Goal: Task Accomplishment & Management: Use online tool/utility

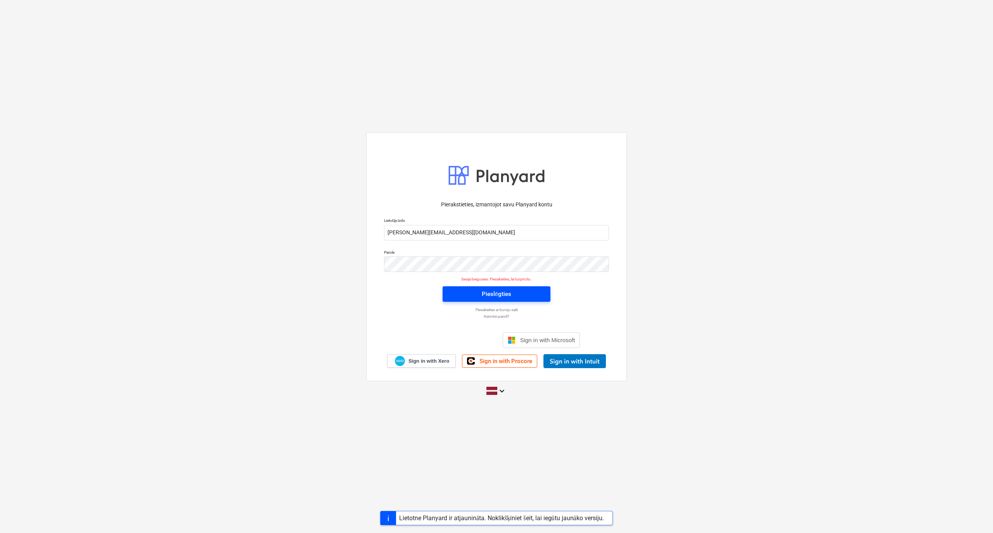
click at [472, 293] on span "Pieslēgties" at bounding box center [496, 294] width 89 height 10
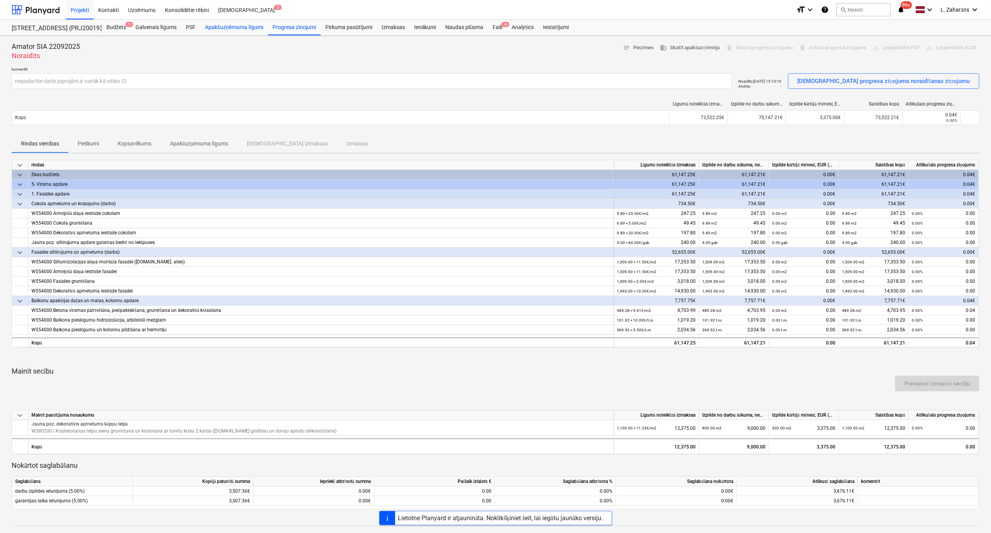
click at [229, 27] on div "Apakšuzņēmuma līgumi" at bounding box center [234, 28] width 68 height 16
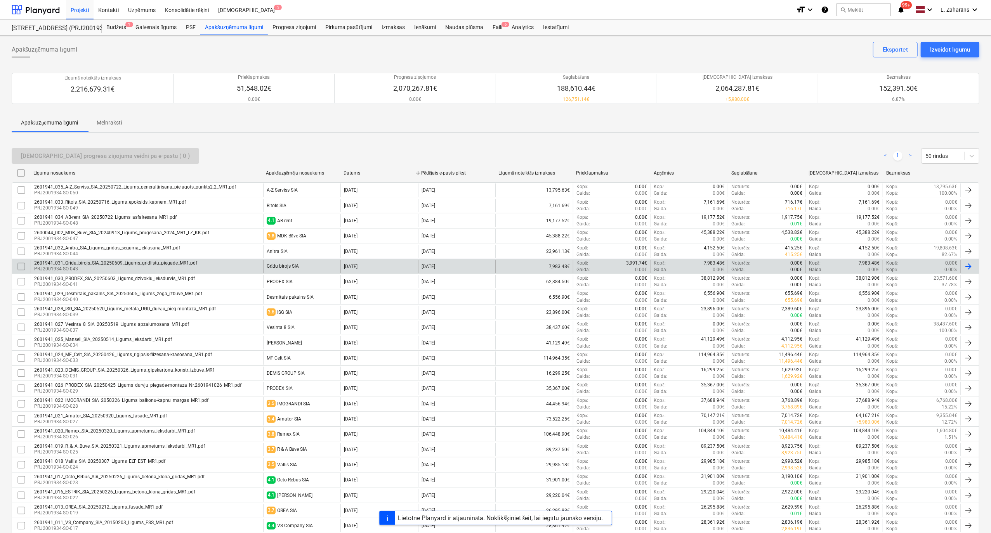
click at [81, 269] on p "PRJ2001934-SO-043" at bounding box center [115, 269] width 163 height 7
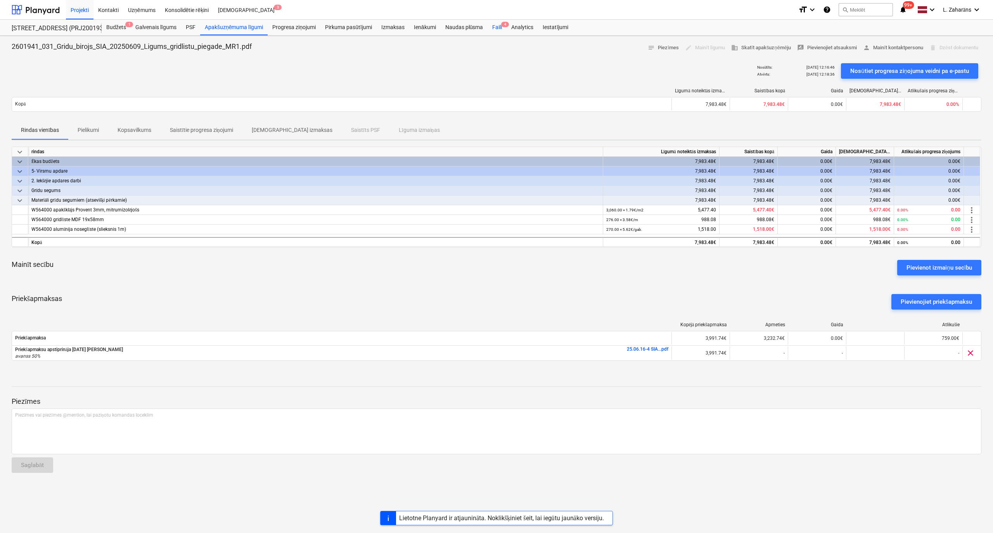
drag, startPoint x: 495, startPoint y: 27, endPoint x: 491, endPoint y: 30, distance: 5.0
click at [495, 27] on div "Faili 4" at bounding box center [497, 28] width 19 height 16
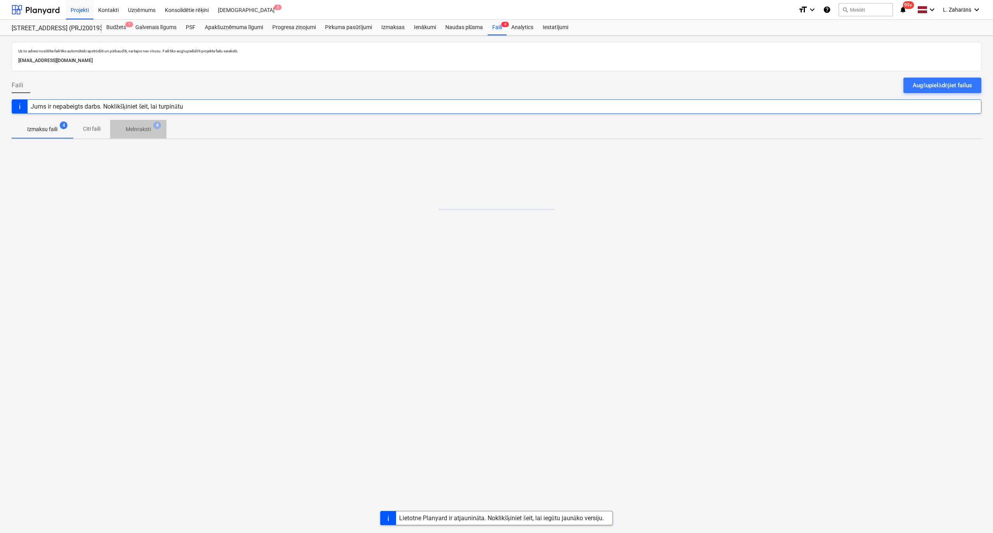
click at [132, 130] on p "Melnraksti" at bounding box center [138, 129] width 25 height 8
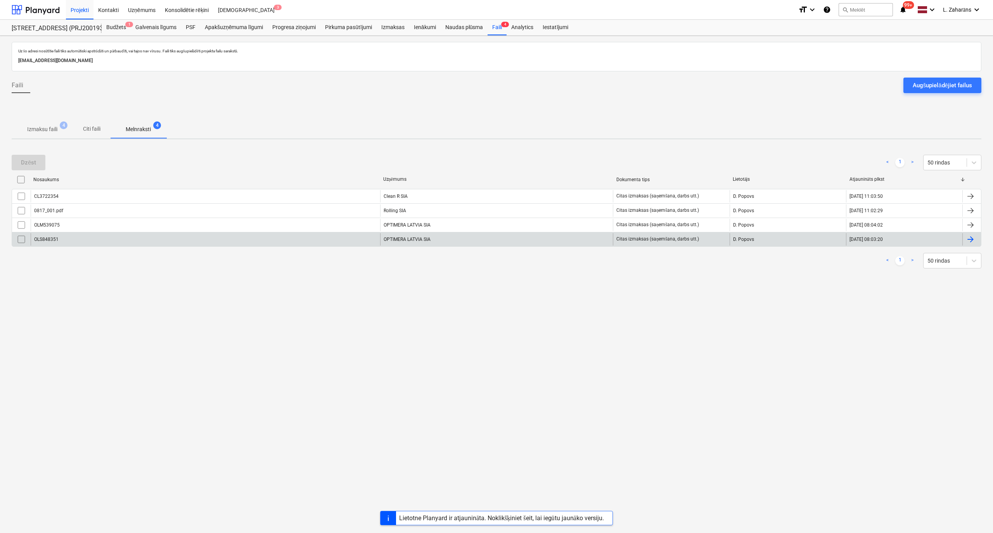
click at [137, 243] on div "OLS848351" at bounding box center [206, 239] width 350 height 12
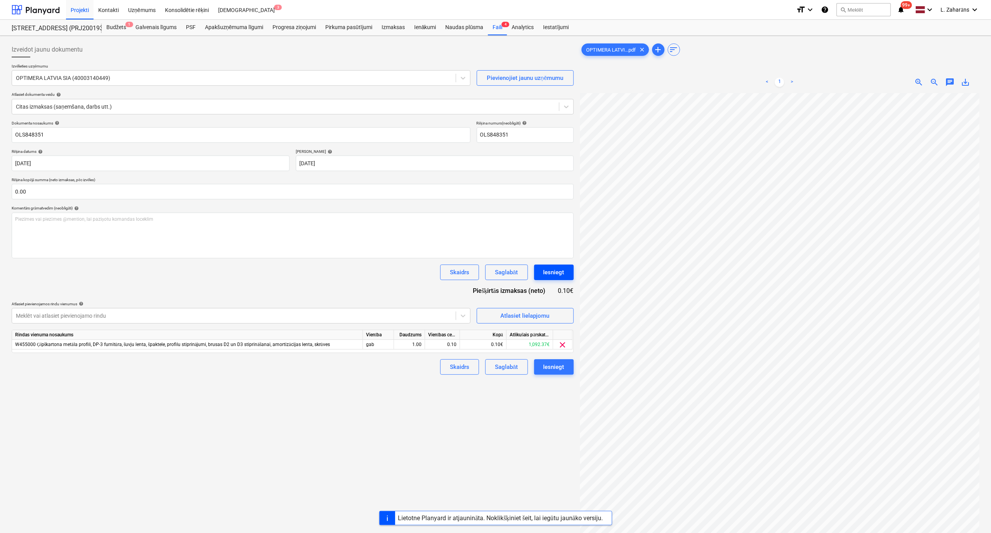
click at [553, 271] on div "Iesniegt" at bounding box center [553, 272] width 21 height 10
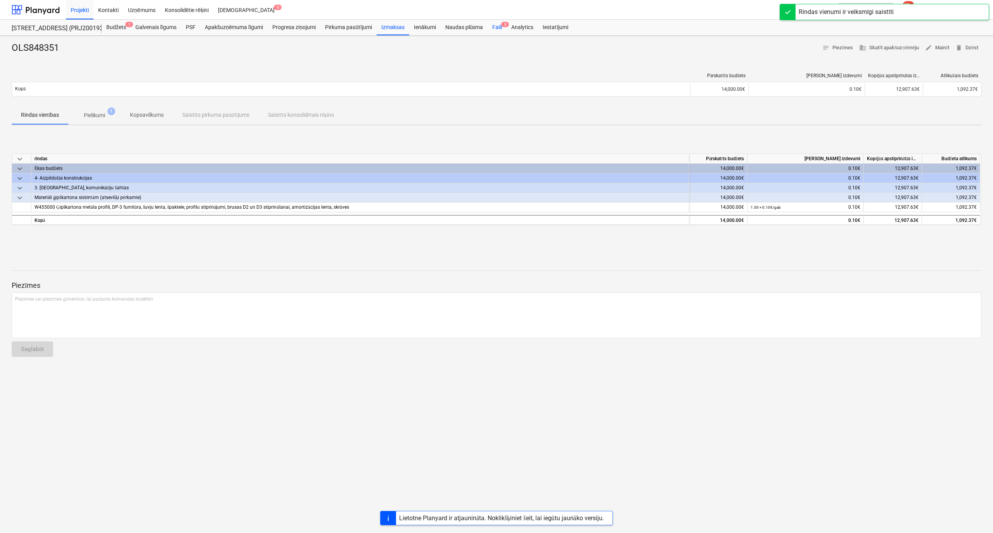
click at [491, 29] on div "Faili 3" at bounding box center [497, 28] width 19 height 16
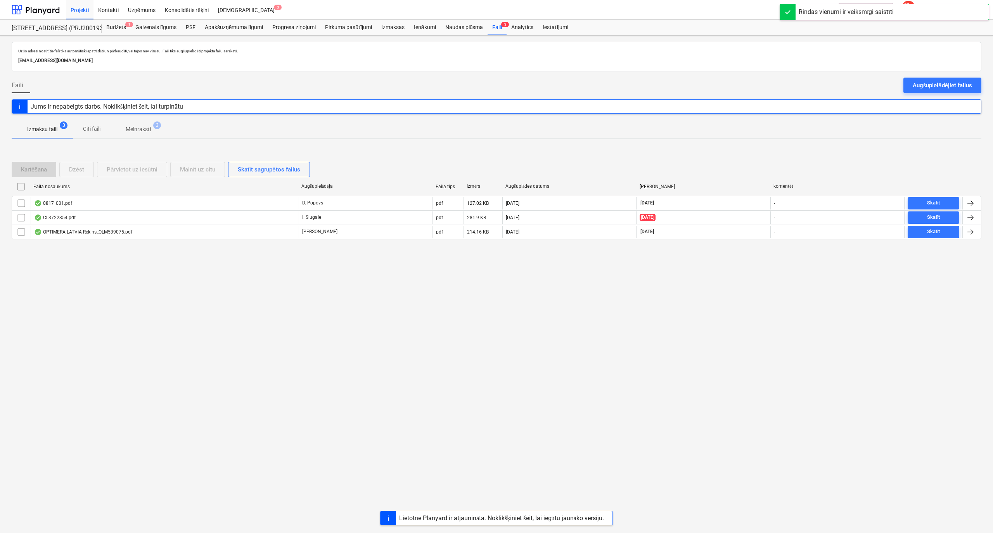
click at [133, 129] on p "Melnraksti" at bounding box center [138, 129] width 25 height 8
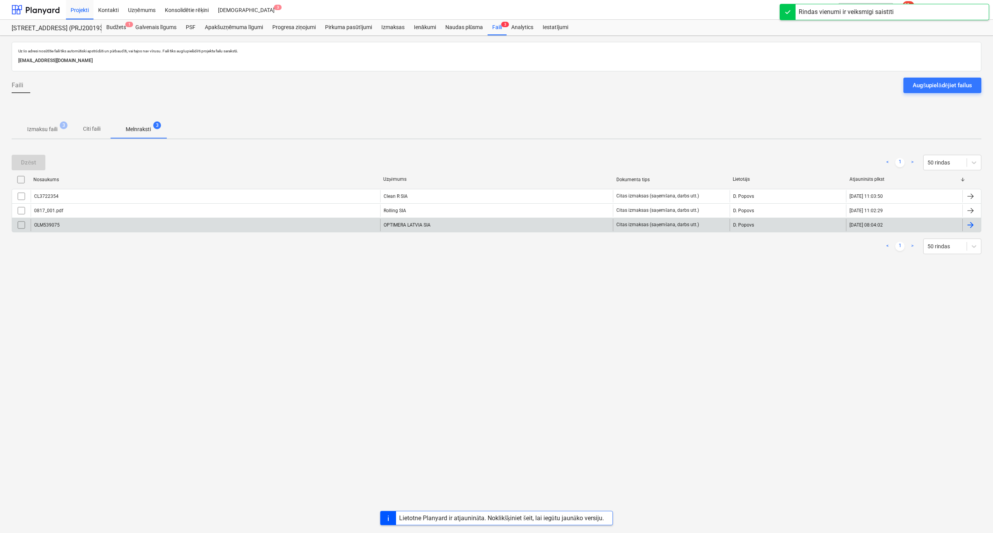
click at [111, 220] on div "OLM539075" at bounding box center [206, 225] width 350 height 12
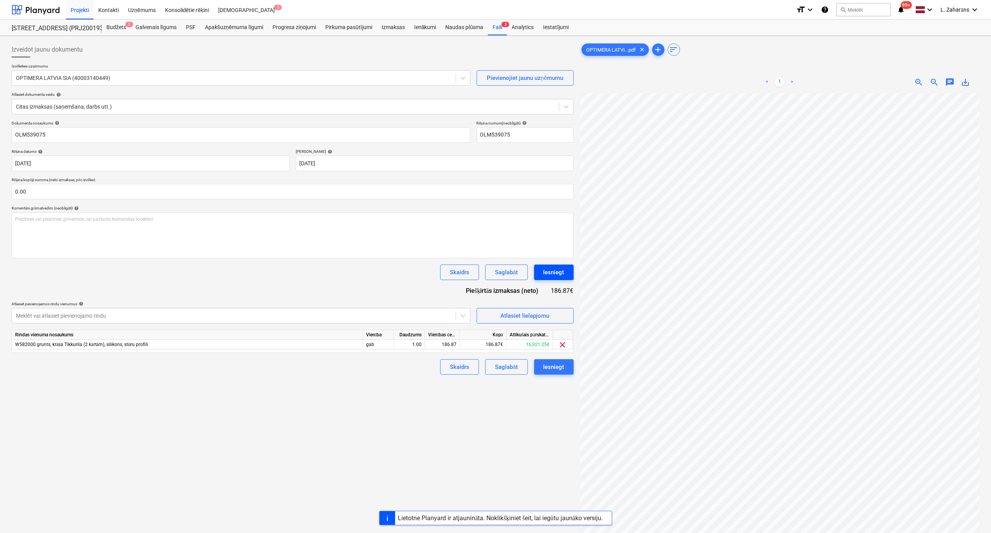
click at [549, 272] on div "Iesniegt" at bounding box center [553, 272] width 21 height 10
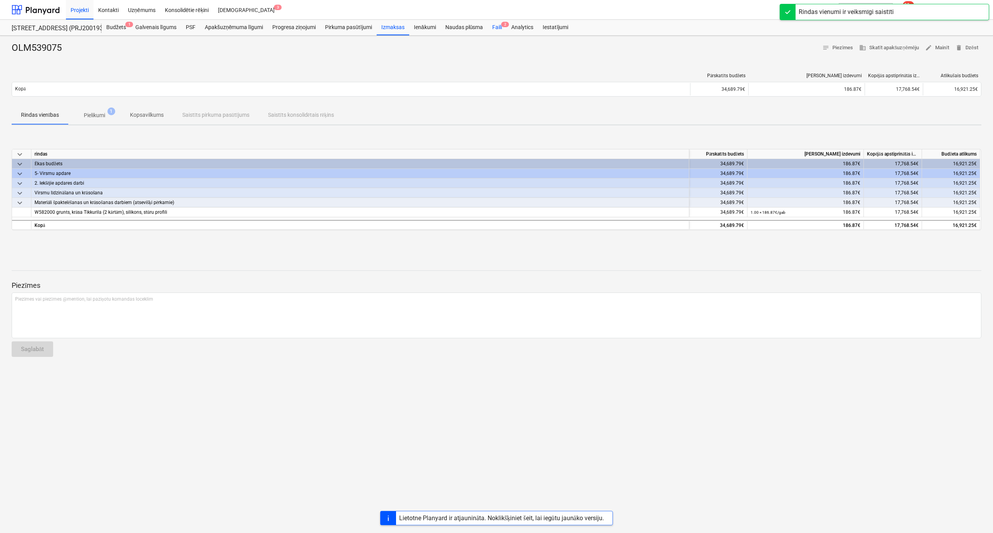
click at [494, 23] on div "Faili 2" at bounding box center [497, 28] width 19 height 16
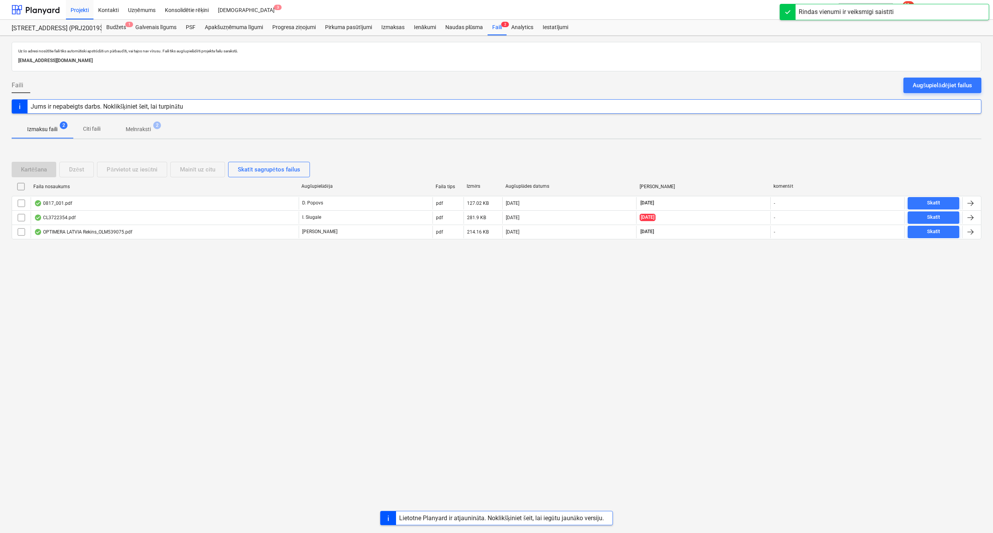
click at [137, 135] on span "Melnraksti 2" at bounding box center [138, 129] width 56 height 14
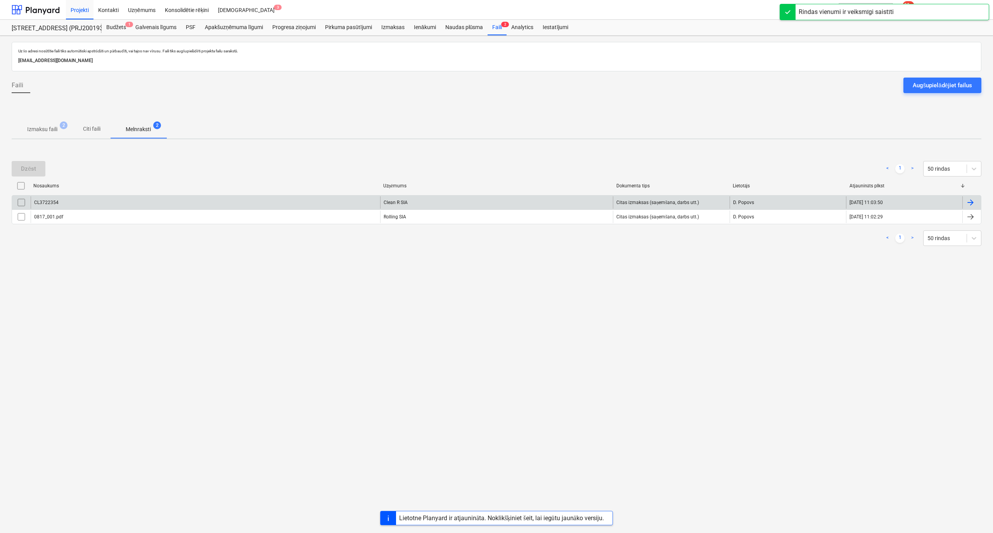
click at [132, 198] on div "CL3722354" at bounding box center [206, 202] width 350 height 12
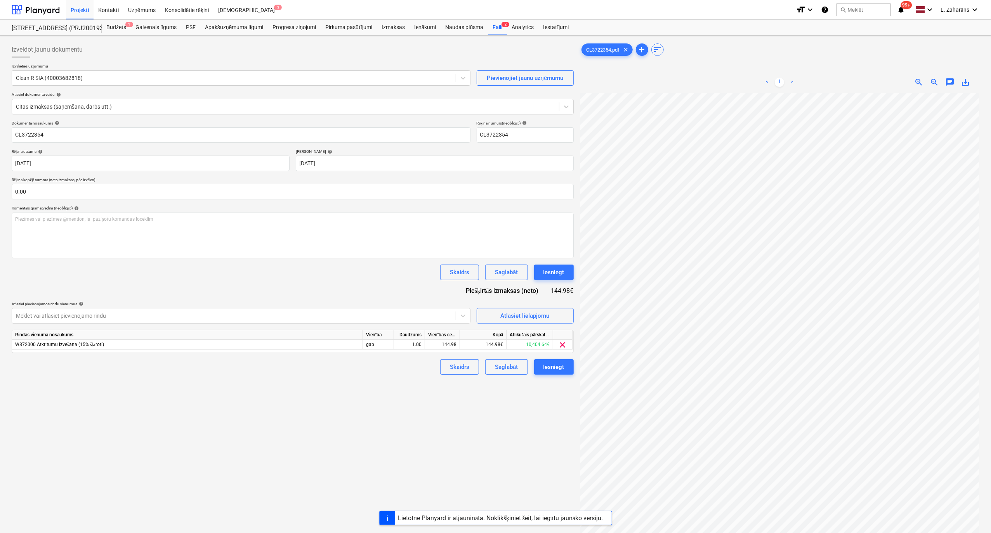
scroll to position [40, 33]
click at [545, 277] on div "Iesniegt" at bounding box center [553, 272] width 21 height 10
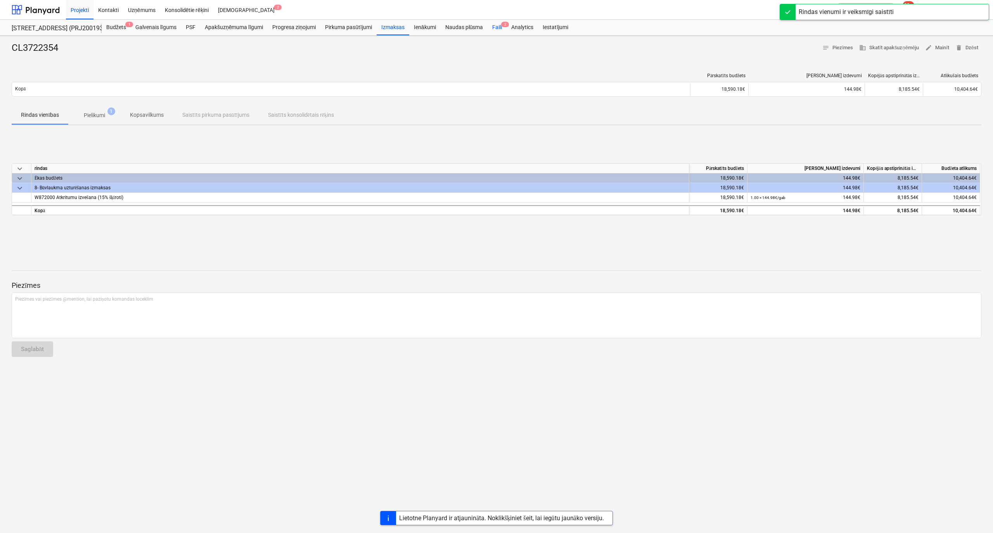
drag, startPoint x: 494, startPoint y: 27, endPoint x: 490, endPoint y: 31, distance: 6.0
click at [494, 27] on div "Faili 2" at bounding box center [497, 28] width 19 height 16
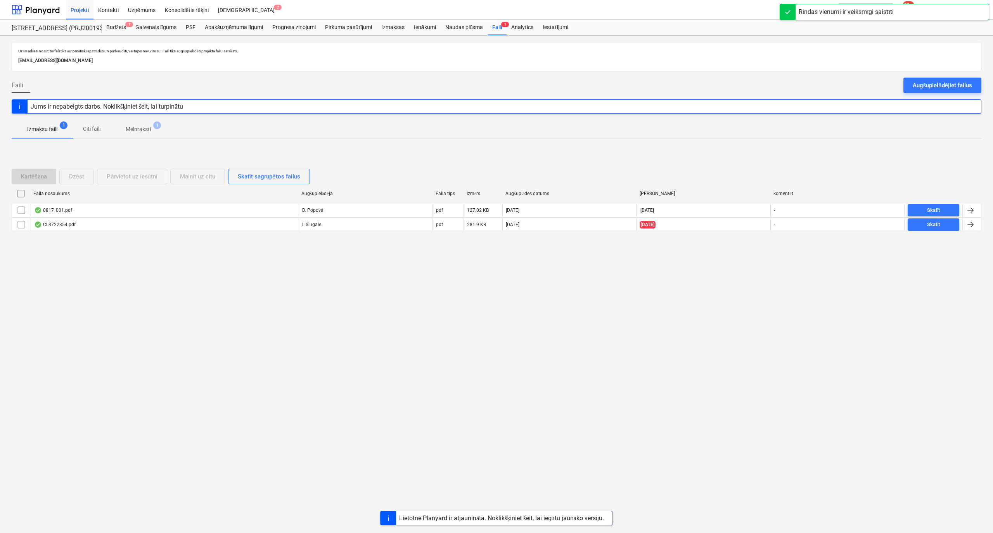
click at [133, 128] on p "Melnraksti" at bounding box center [138, 129] width 25 height 8
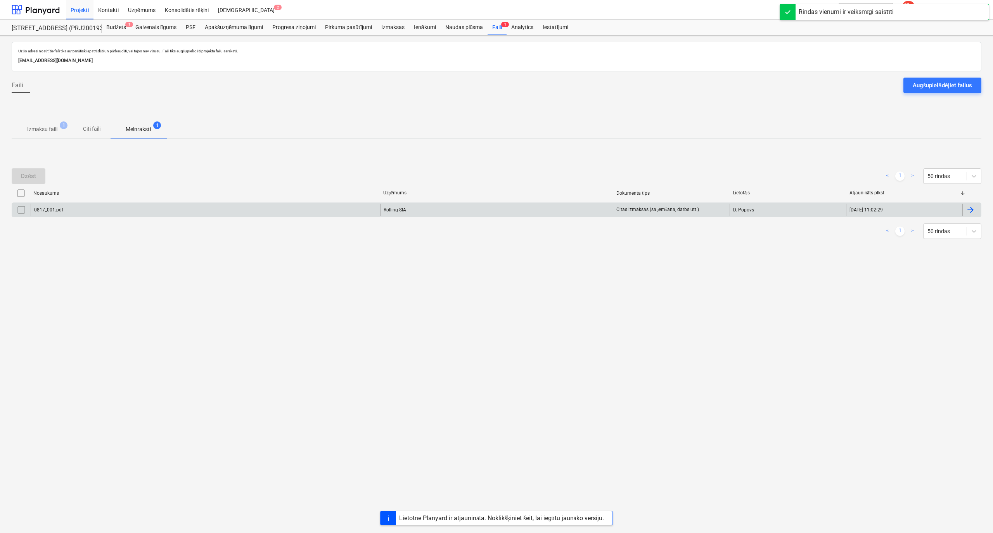
click at [131, 210] on div "0817_001.pdf" at bounding box center [206, 210] width 350 height 12
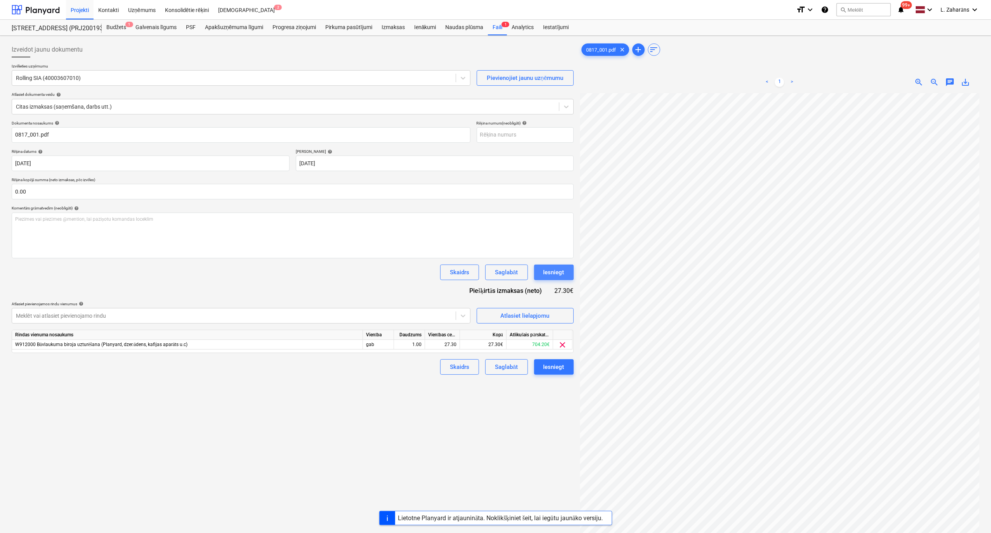
click at [557, 272] on div "Iesniegt" at bounding box center [553, 272] width 21 height 10
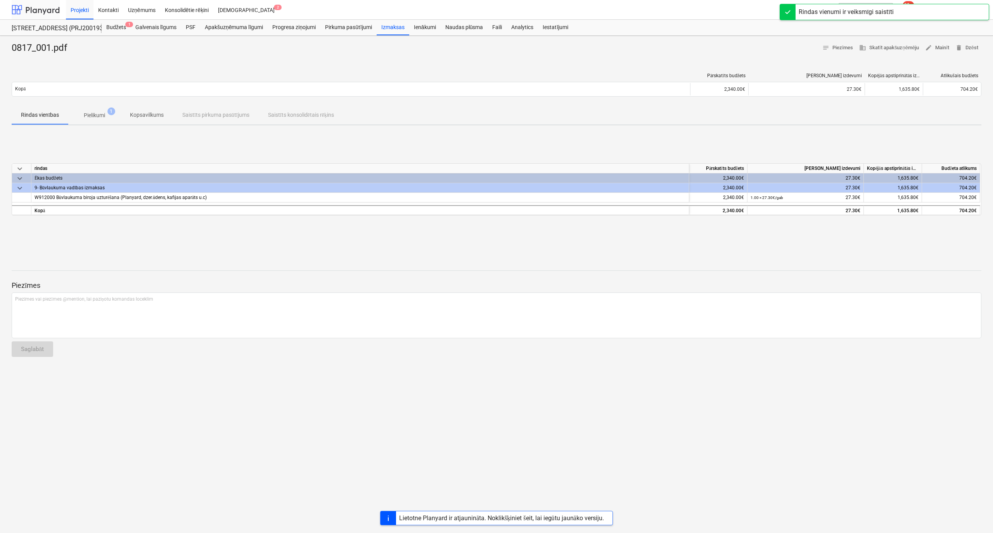
click at [38, 9] on div at bounding box center [36, 9] width 48 height 19
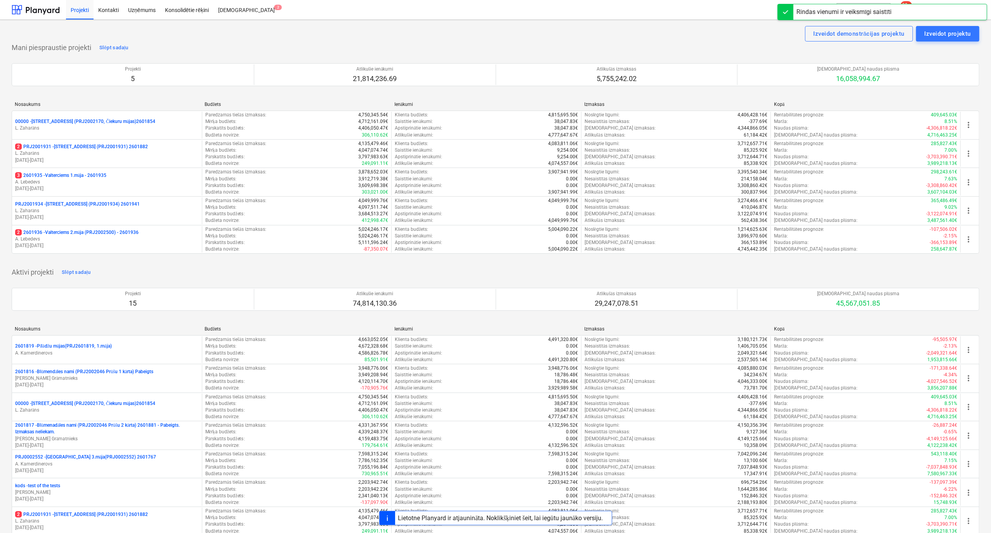
click at [78, 146] on p "2 PRJ2001931 - [STREET_ADDRESS] (PRJ2001931) 2601882" at bounding box center [81, 147] width 133 height 7
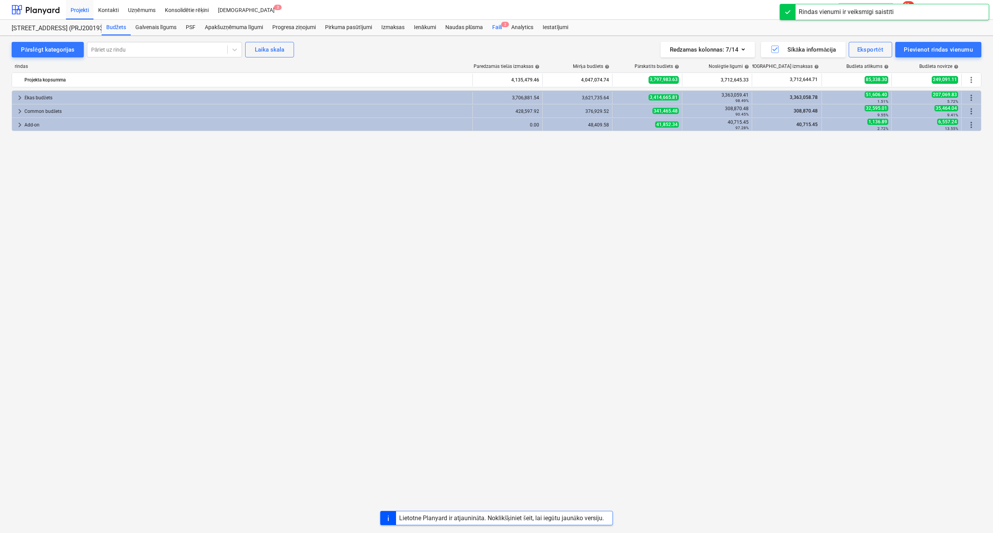
click at [497, 27] on div "Faili 2" at bounding box center [497, 28] width 19 height 16
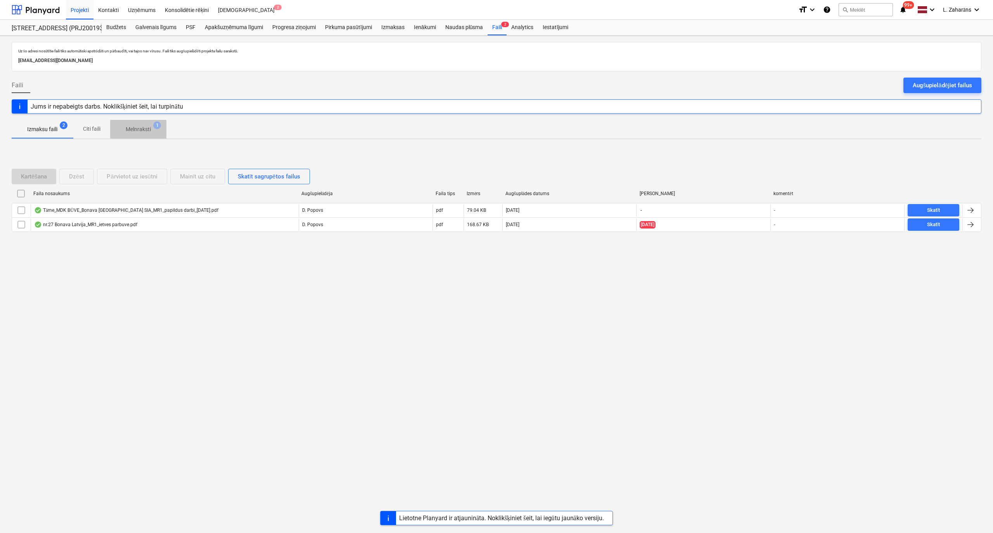
click at [140, 130] on p "Melnraksti" at bounding box center [138, 129] width 25 height 8
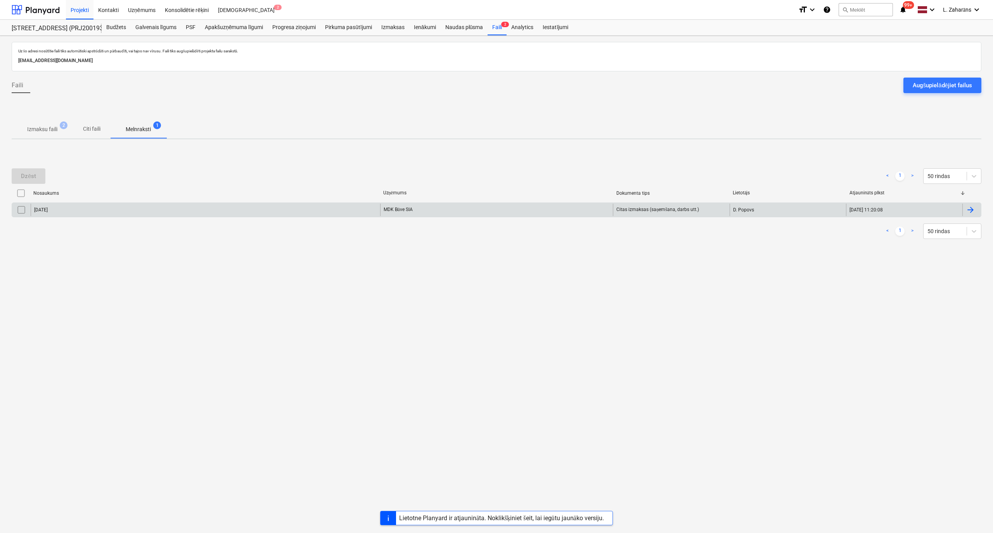
click at [145, 213] on div "[DATE]" at bounding box center [206, 210] width 350 height 12
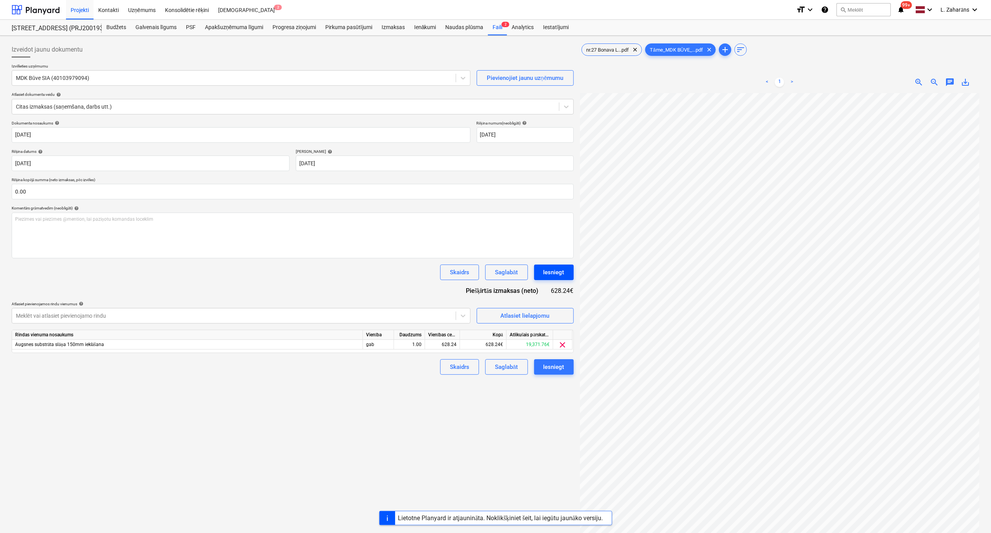
click at [558, 272] on div "Iesniegt" at bounding box center [553, 272] width 21 height 10
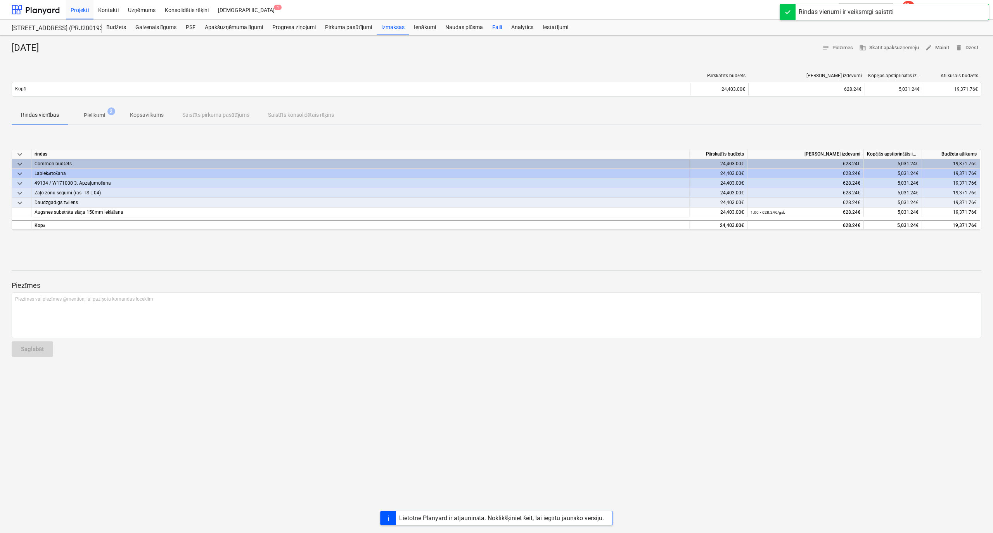
click at [497, 27] on div "Faili" at bounding box center [497, 28] width 19 height 16
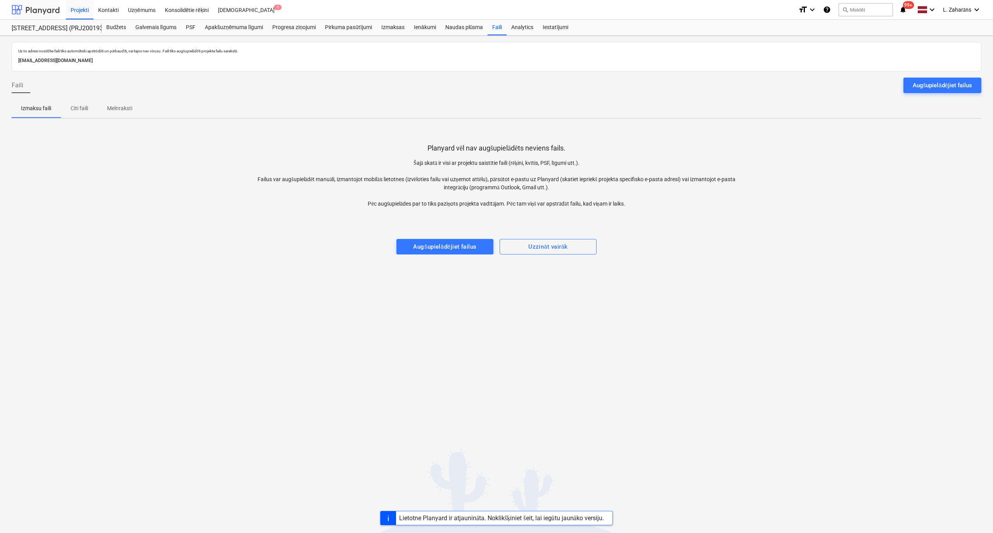
click at [42, 9] on div at bounding box center [36, 9] width 48 height 19
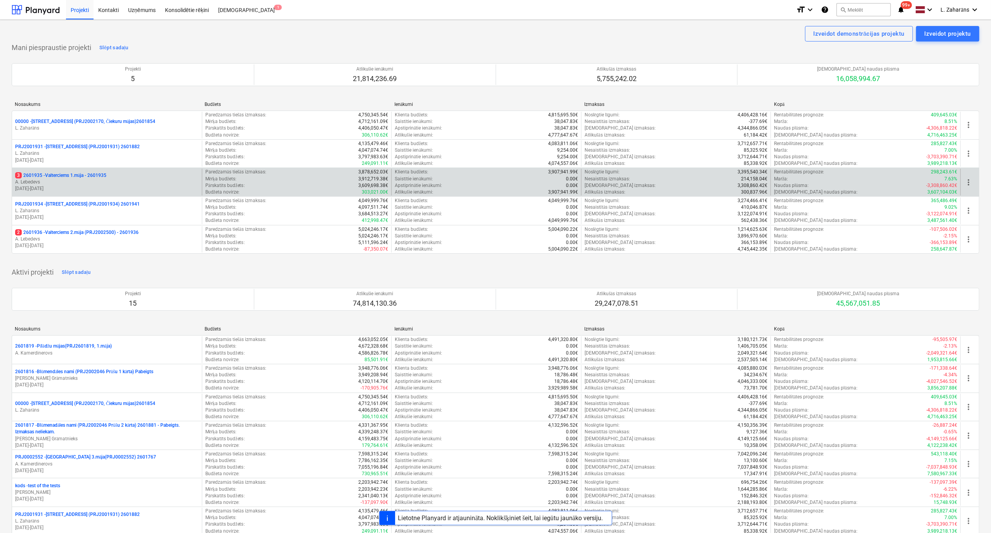
click at [75, 174] on p "3 2601935 - Valterciems 1.māja - 2601935" at bounding box center [60, 175] width 91 height 7
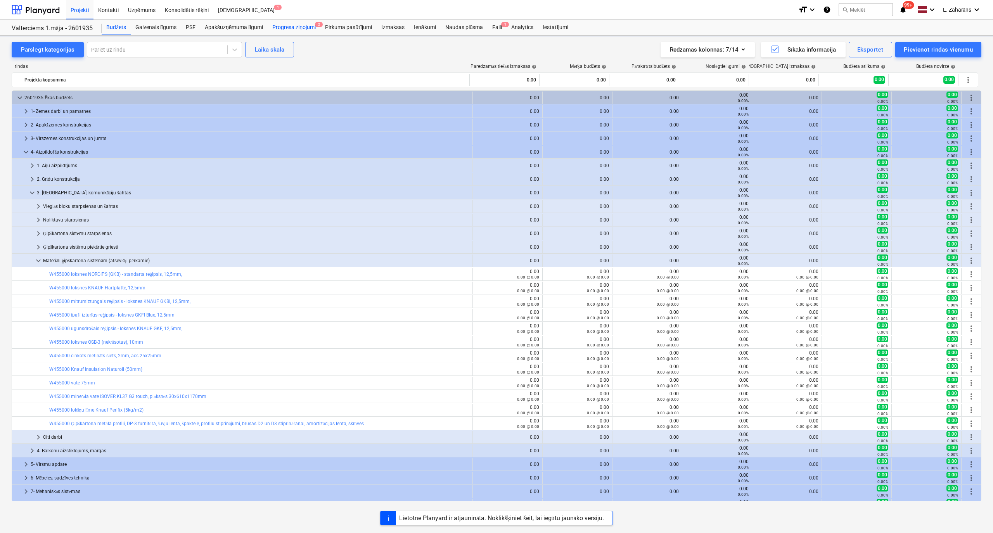
click at [294, 25] on div "Progresa ziņojumi 2" at bounding box center [294, 28] width 53 height 16
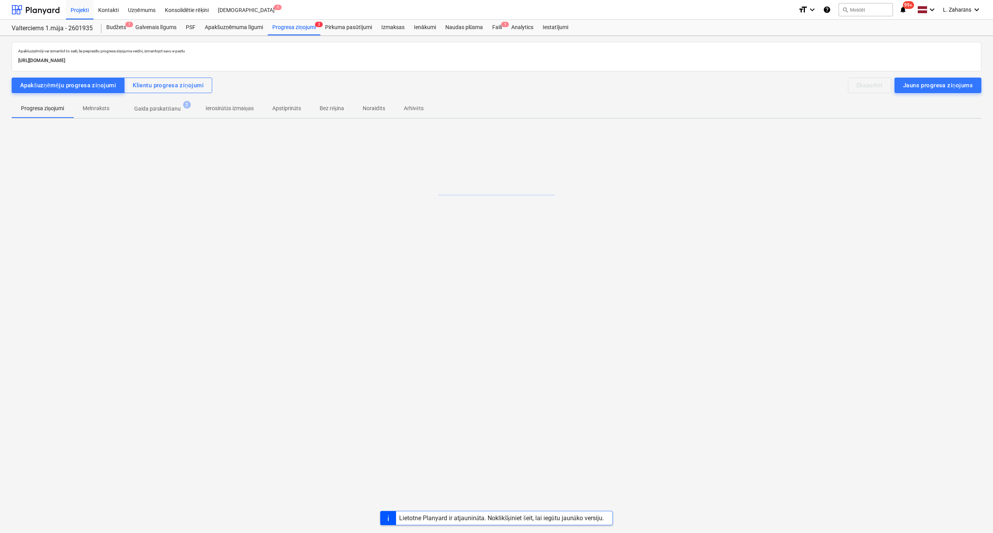
click at [149, 109] on p "Gaida pārskatīšanu" at bounding box center [157, 109] width 47 height 8
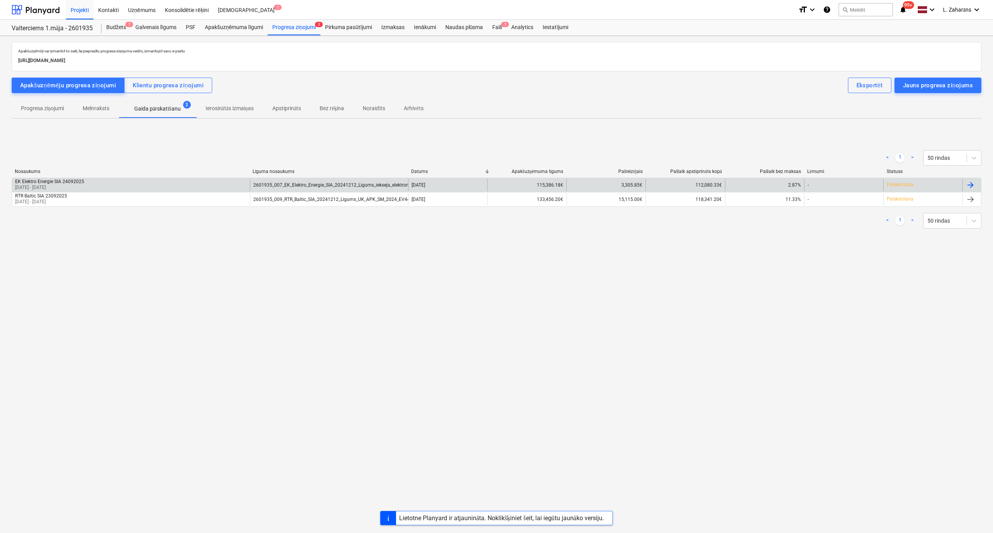
click at [210, 183] on div "EK Elektro Energie SIA 24092025 [DATE] - [DATE]" at bounding box center [131, 185] width 238 height 12
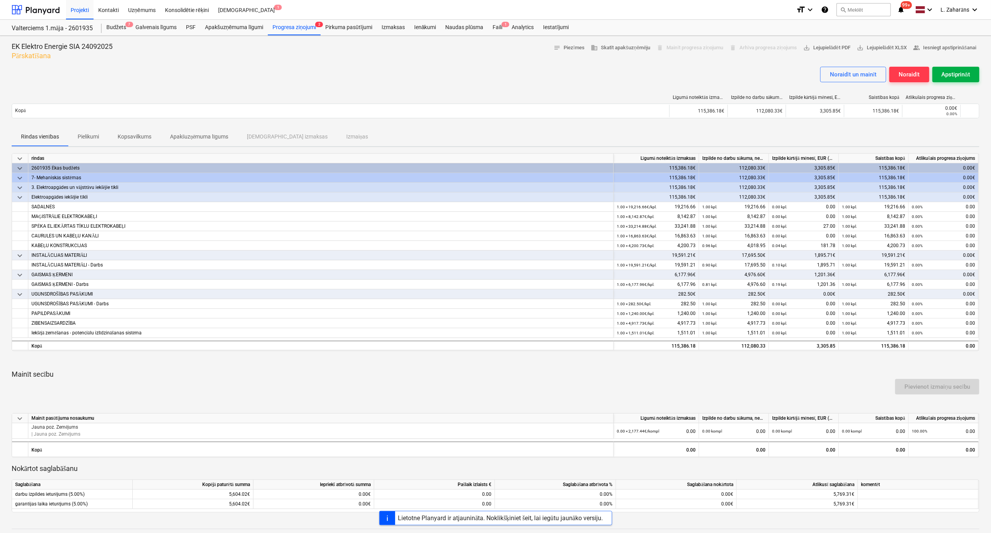
click at [948, 72] on div "Apstiprināt" at bounding box center [955, 74] width 28 height 10
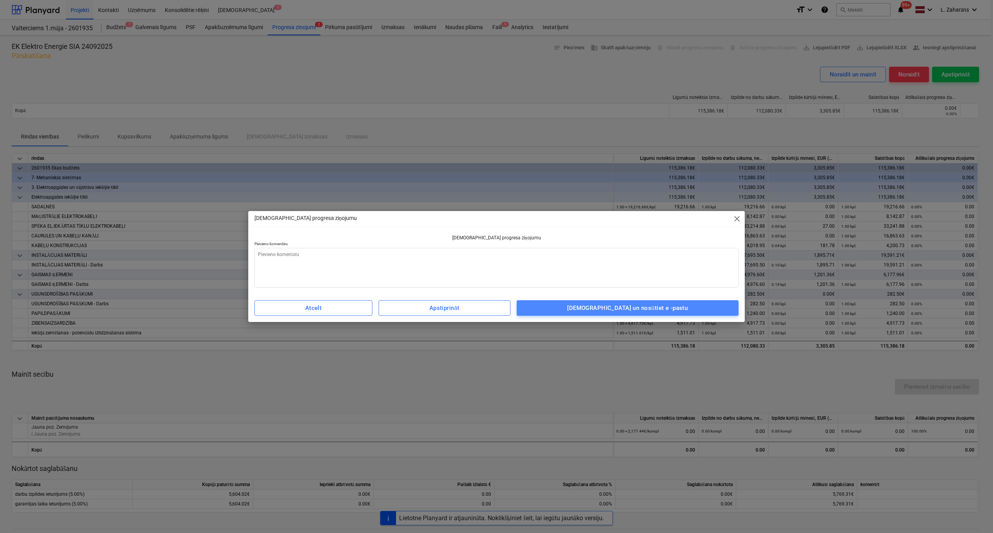
click at [654, 308] on div "[DEMOGRAPHIC_DATA] un nosūtiet e -pastu" at bounding box center [627, 308] width 121 height 10
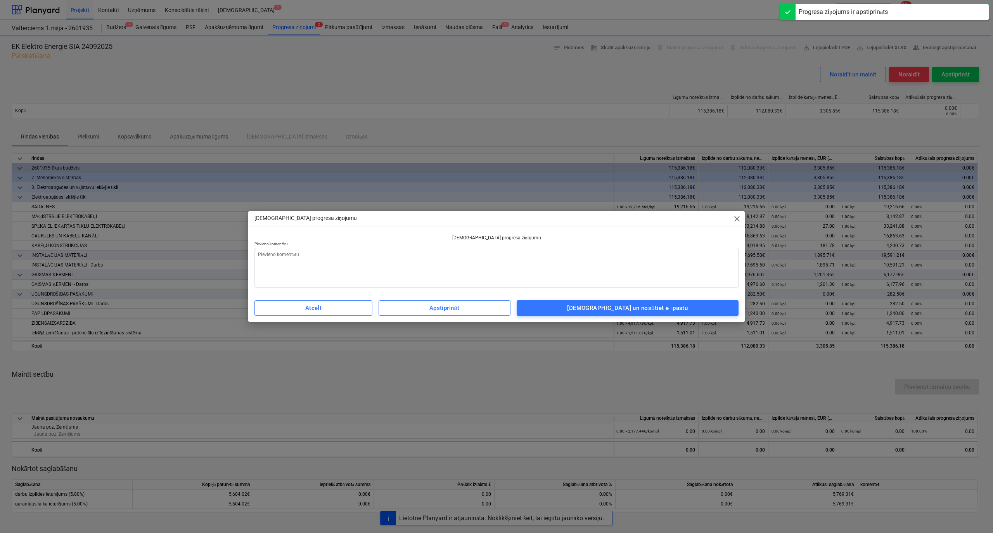
click at [289, 26] on div "[DEMOGRAPHIC_DATA] progresa ziņojumu close [DEMOGRAPHIC_DATA] progresa ziņojumu…" at bounding box center [496, 266] width 993 height 533
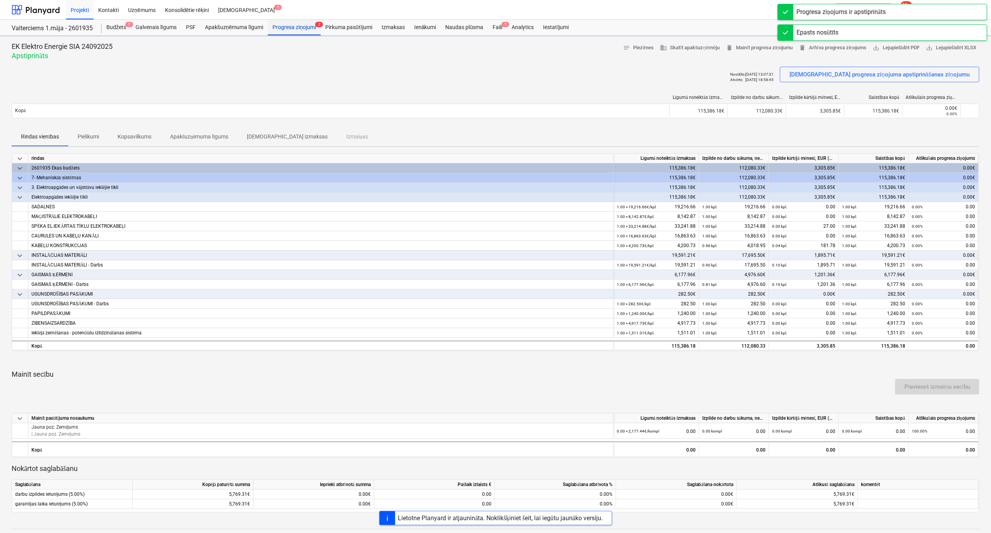
click at [289, 27] on div "Progresa ziņojumi 2" at bounding box center [294, 28] width 53 height 16
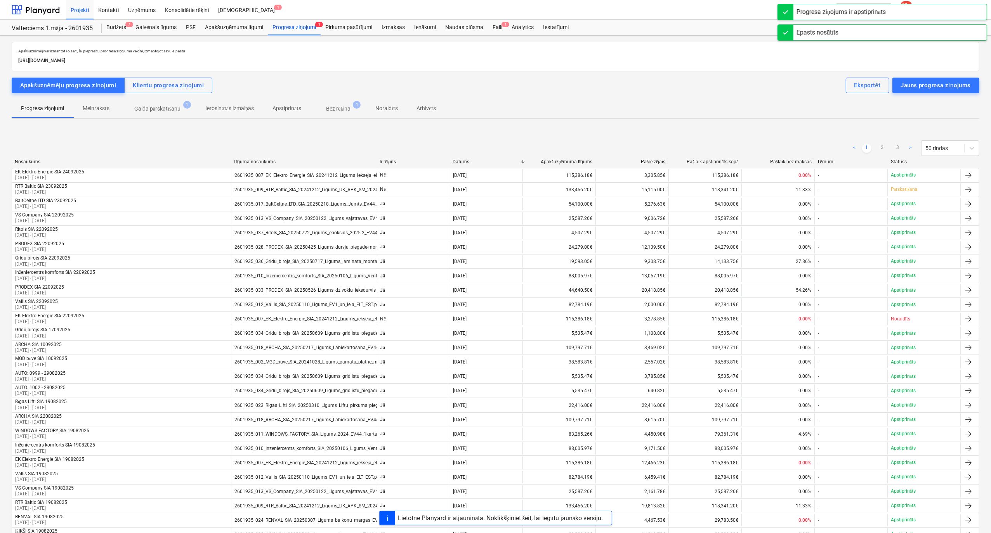
click at [148, 112] on p "Gaida pārskatīšanu" at bounding box center [157, 109] width 47 height 8
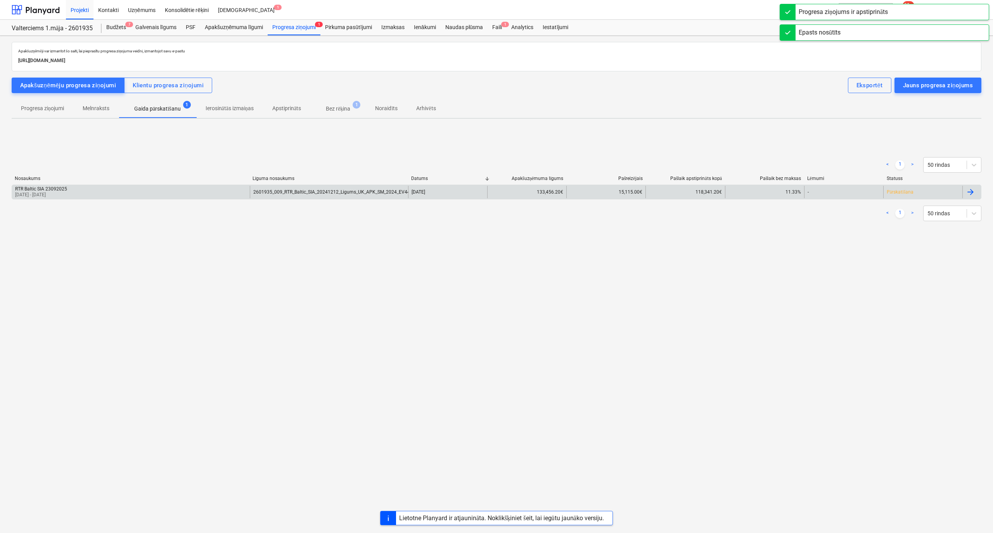
click at [111, 194] on div "RTR Baltic SIA 23092025 [DATE] - [DATE]" at bounding box center [131, 192] width 238 height 12
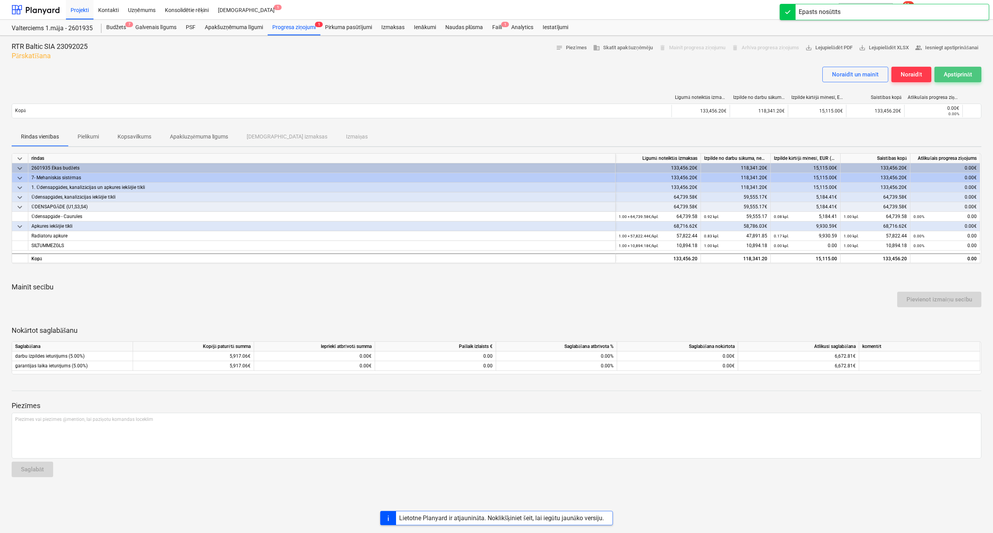
click at [949, 78] on div "Apstiprināt" at bounding box center [958, 74] width 28 height 10
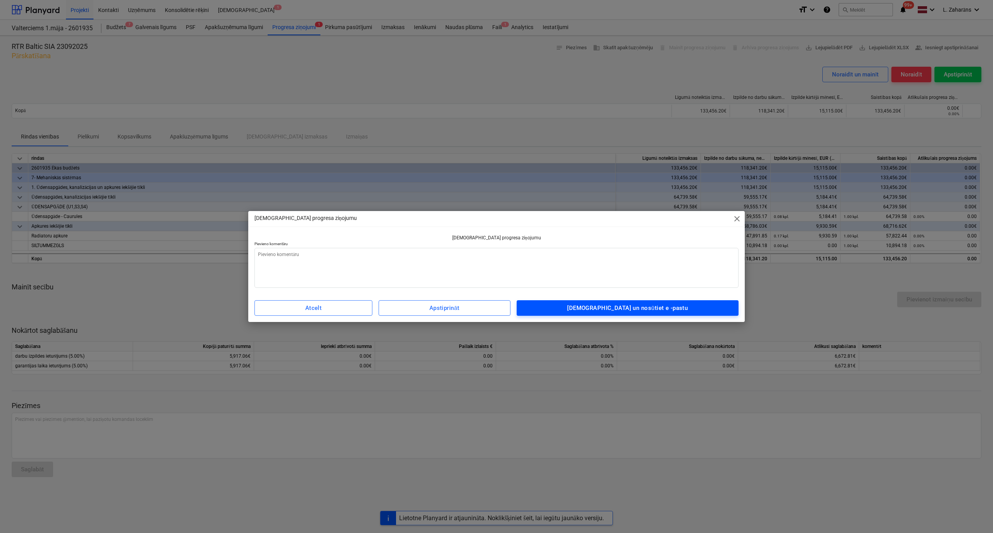
click at [615, 305] on div "[DEMOGRAPHIC_DATA] un nosūtiet e -pastu" at bounding box center [627, 308] width 121 height 10
type textarea "x"
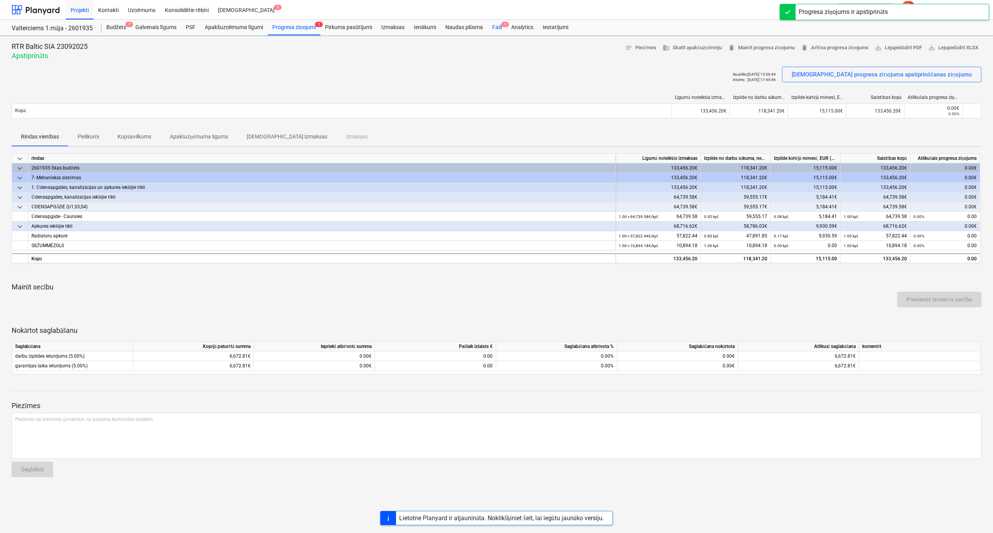
click at [496, 28] on div "Faili 1" at bounding box center [497, 28] width 19 height 16
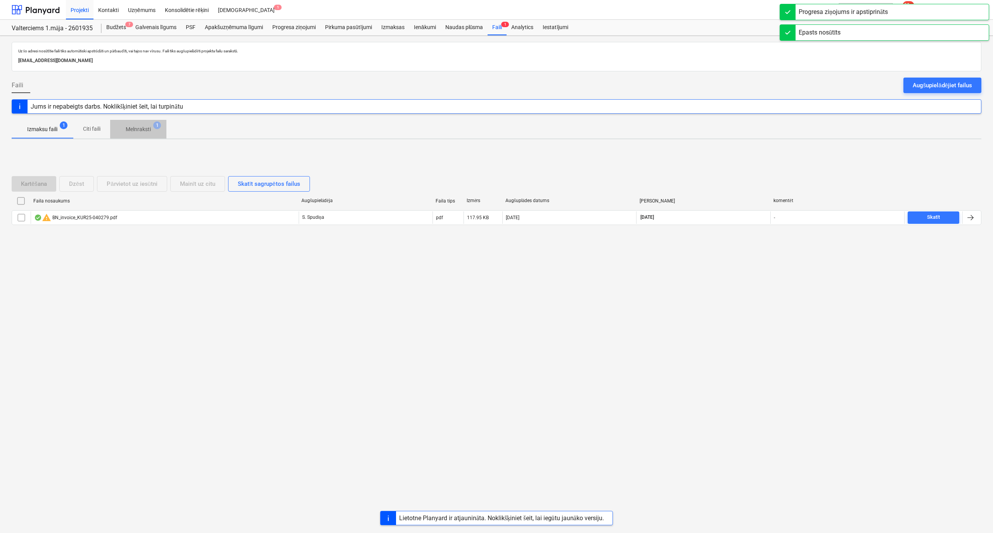
click at [132, 129] on p "Melnraksti" at bounding box center [138, 129] width 25 height 8
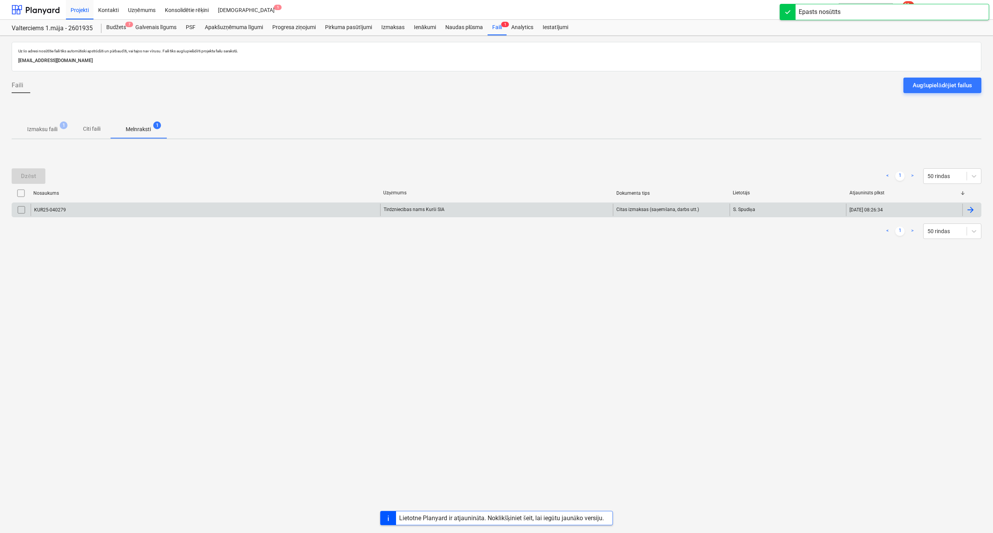
click at [129, 212] on div "KUR25-040279" at bounding box center [206, 210] width 350 height 12
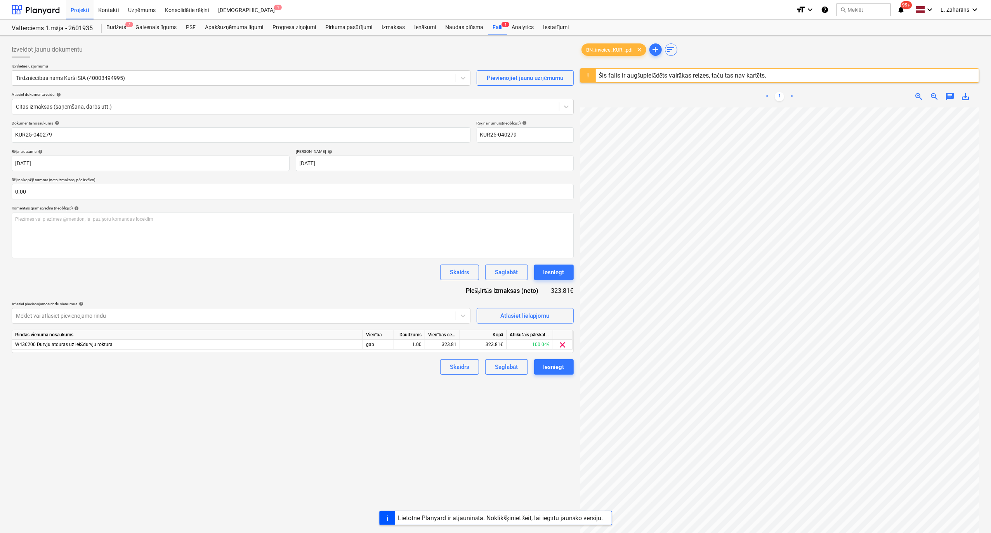
scroll to position [111, 93]
click at [620, 47] on span "BN_invoice_KUR...pdf" at bounding box center [610, 50] width 56 height 6
click at [610, 76] on div "Šis fails ir augšupielādēts vairākas reizes, taču tas nav kartēts." at bounding box center [683, 75] width 168 height 7
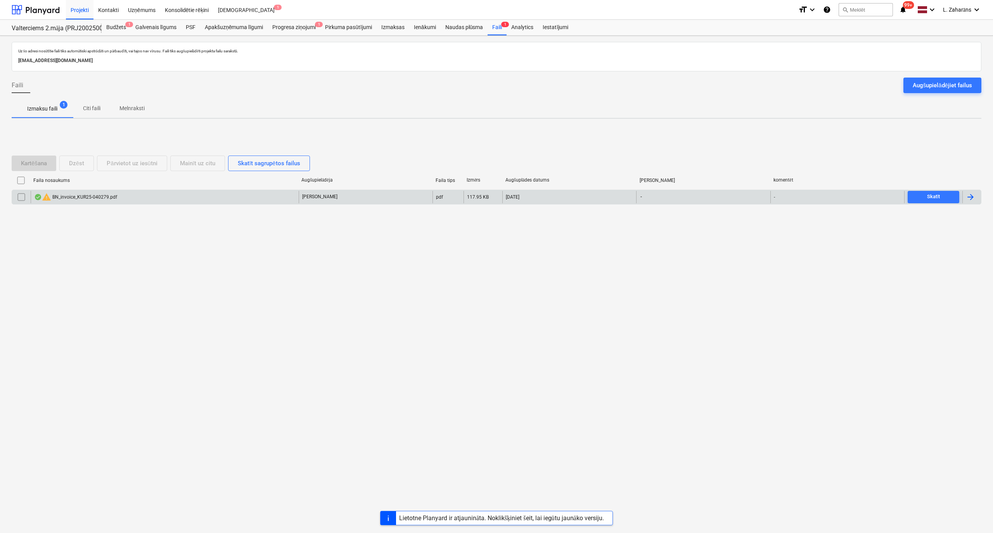
click at [111, 193] on div "warning BN_invoice_KUR25-040279.pdf" at bounding box center [75, 196] width 83 height 9
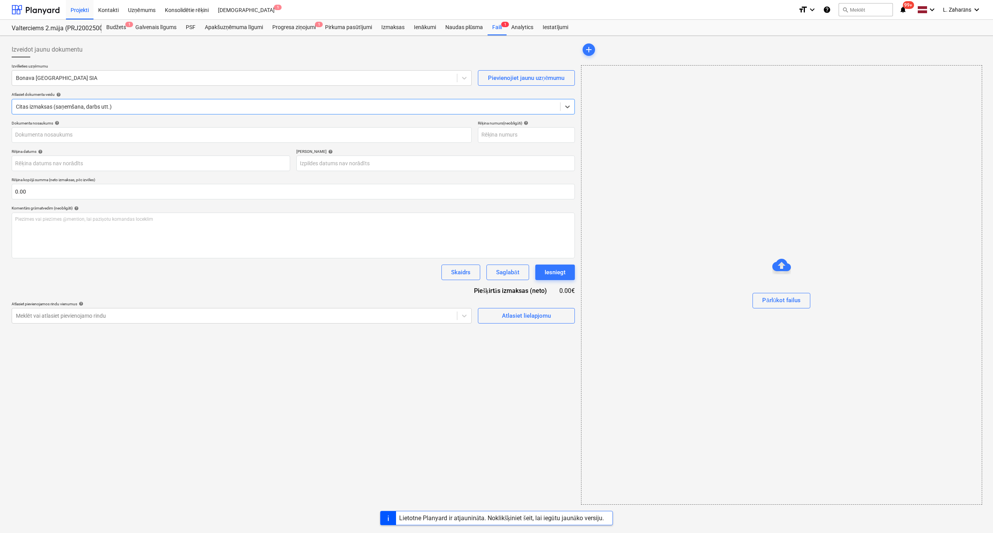
type input "KUR25-040279"
click at [498, 28] on div "Faili 1" at bounding box center [497, 28] width 19 height 16
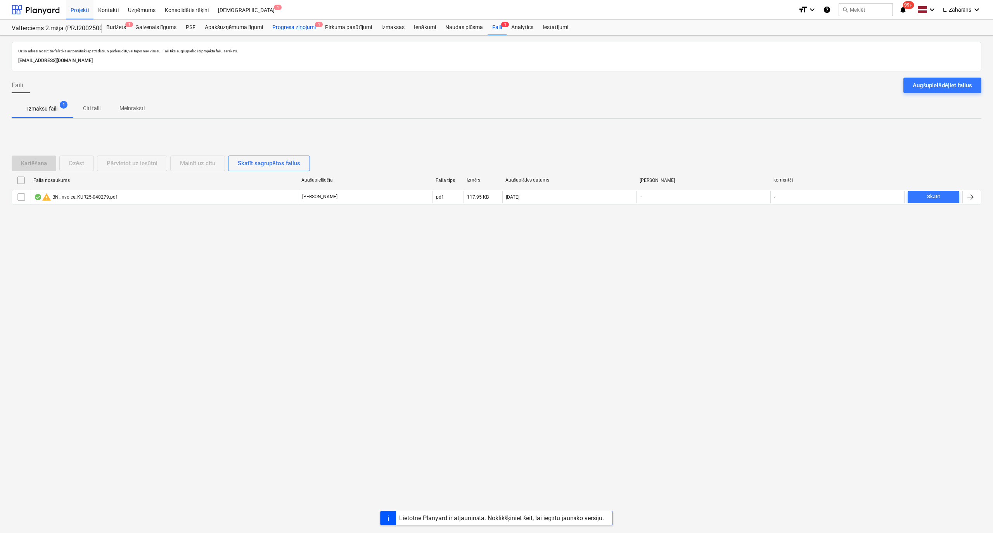
click at [299, 26] on div "Progresa ziņojumi 1" at bounding box center [294, 28] width 53 height 16
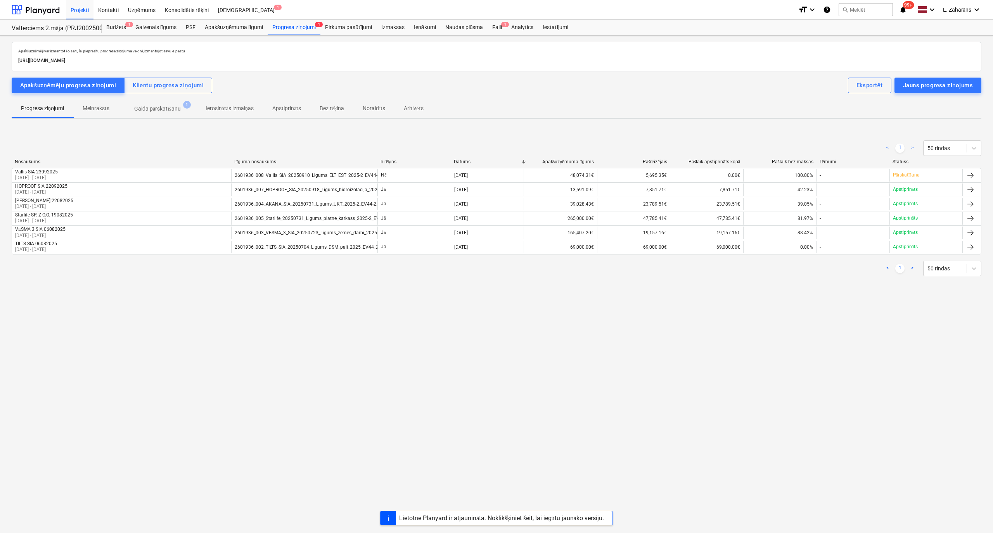
click at [170, 106] on p "Gaida pārskatīšanu" at bounding box center [157, 109] width 47 height 8
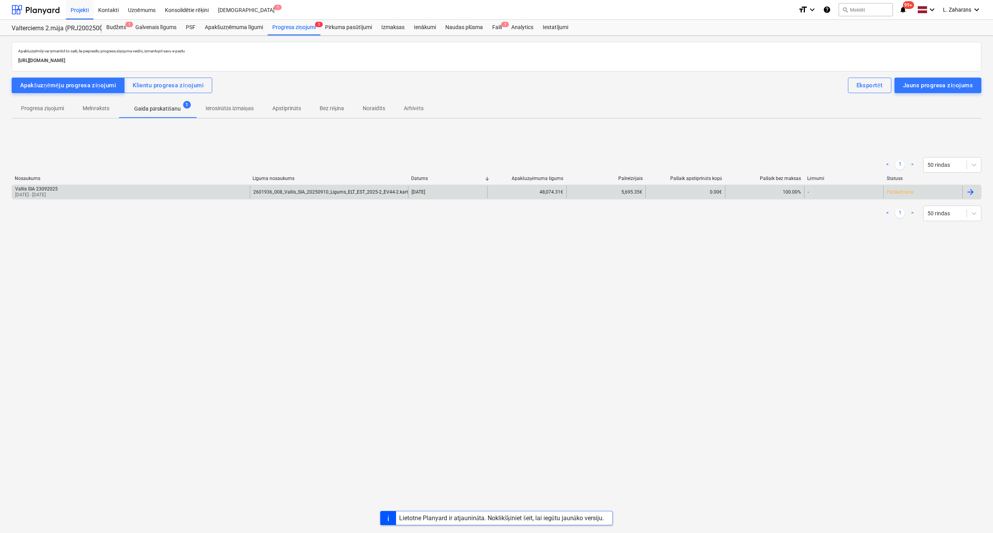
click at [131, 192] on div "Vallis SIA 23092025 [DATE] - [DATE]" at bounding box center [131, 192] width 238 height 12
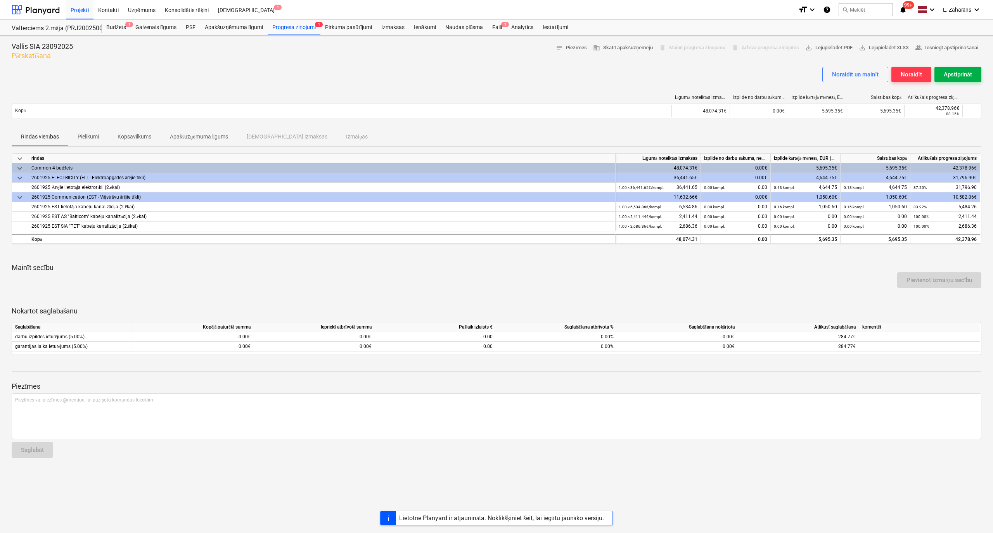
click at [958, 75] on div "Apstiprināt" at bounding box center [958, 74] width 28 height 10
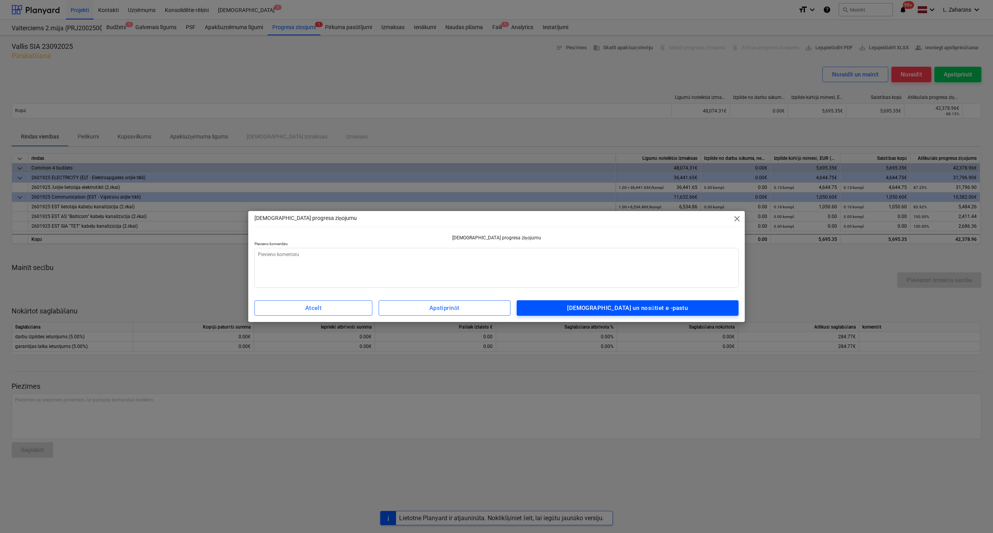
click at [557, 310] on span "[DEMOGRAPHIC_DATA] un nosūtiet e -pastu" at bounding box center [627, 308] width 205 height 10
type textarea "x"
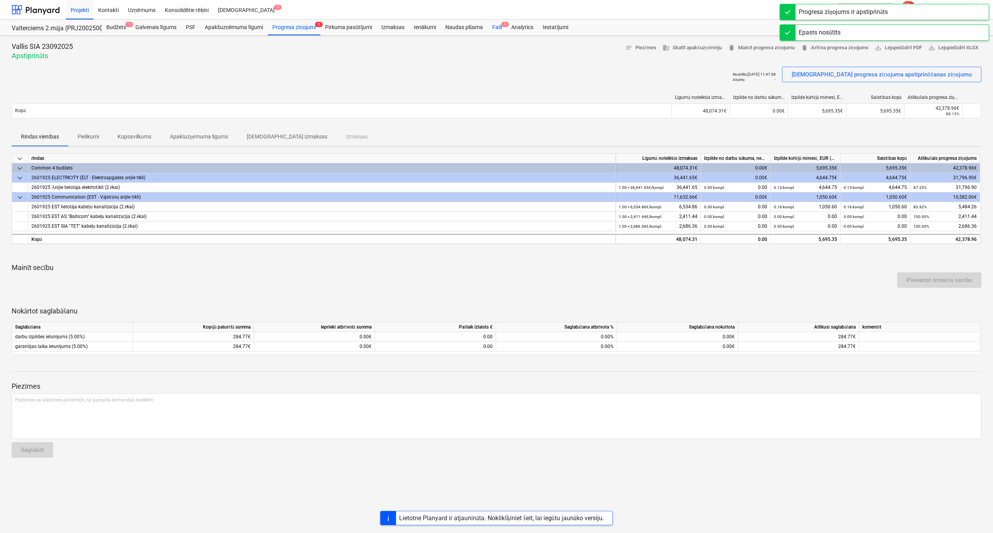
click at [495, 27] on div "Faili 1" at bounding box center [497, 28] width 19 height 16
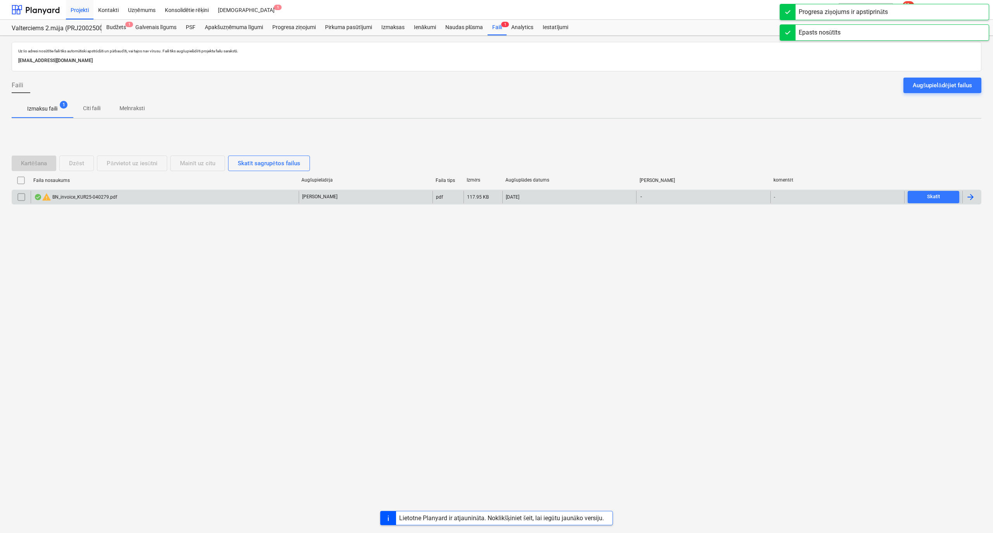
click at [149, 199] on div "warning BN_invoice_KUR25-040279.pdf" at bounding box center [165, 197] width 268 height 12
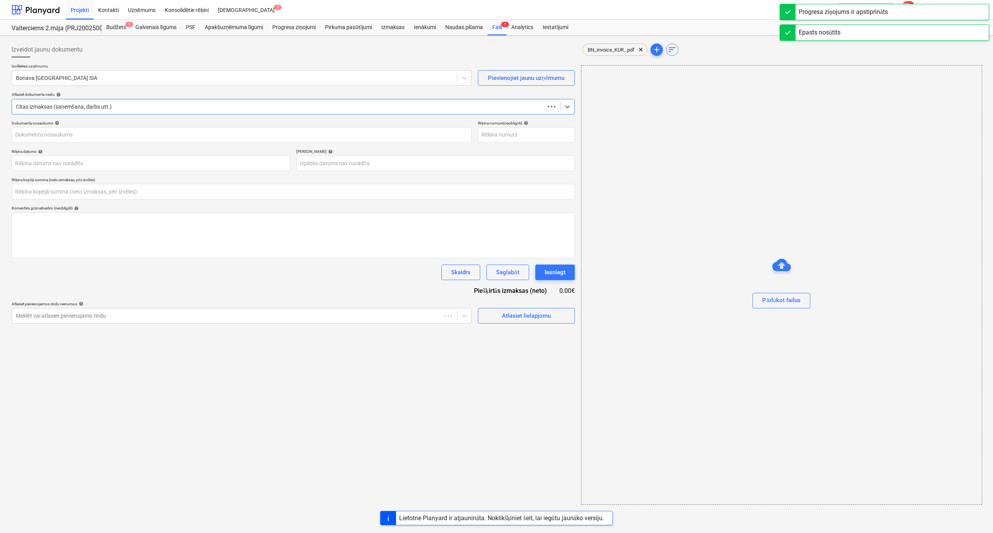
type input "KUR25-040279"
type input "0.00"
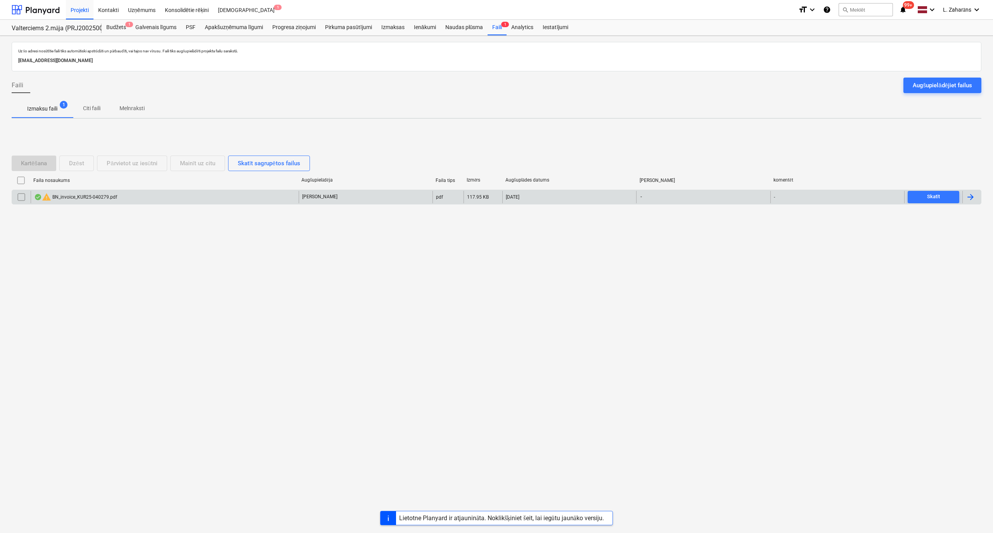
click at [21, 197] on input "checkbox" at bounding box center [21, 197] width 12 height 12
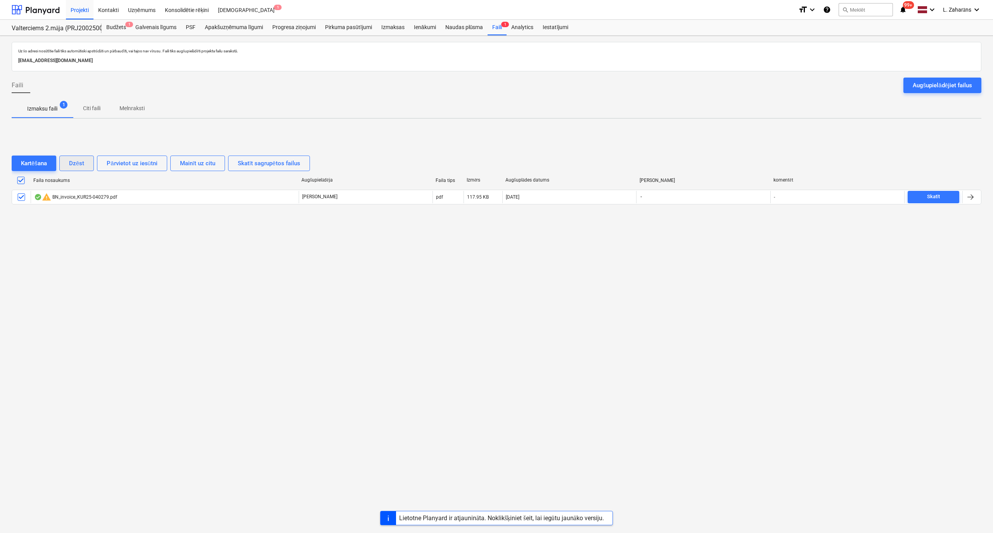
click at [74, 159] on div "Dzēst" at bounding box center [76, 163] width 15 height 10
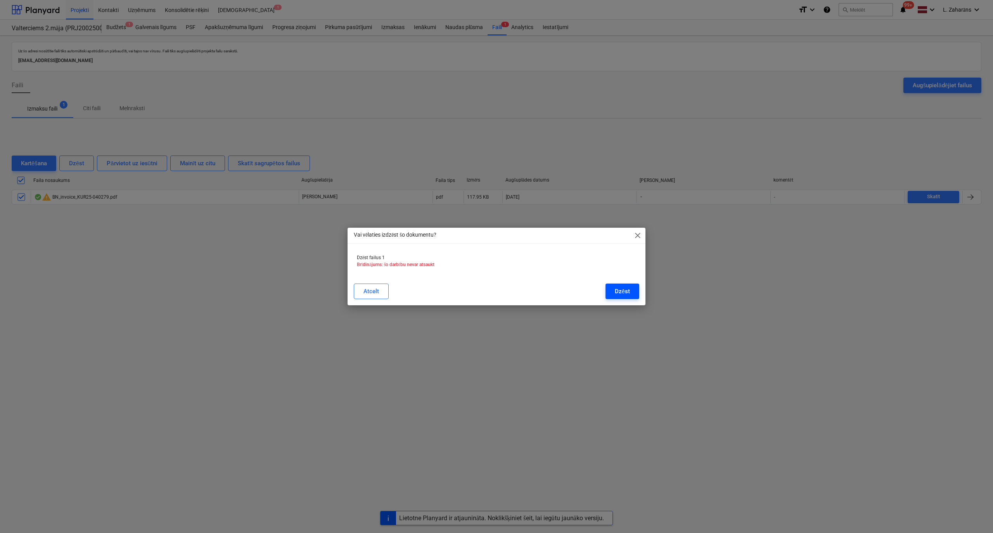
click at [615, 295] on button "Dzēst" at bounding box center [623, 292] width 34 height 16
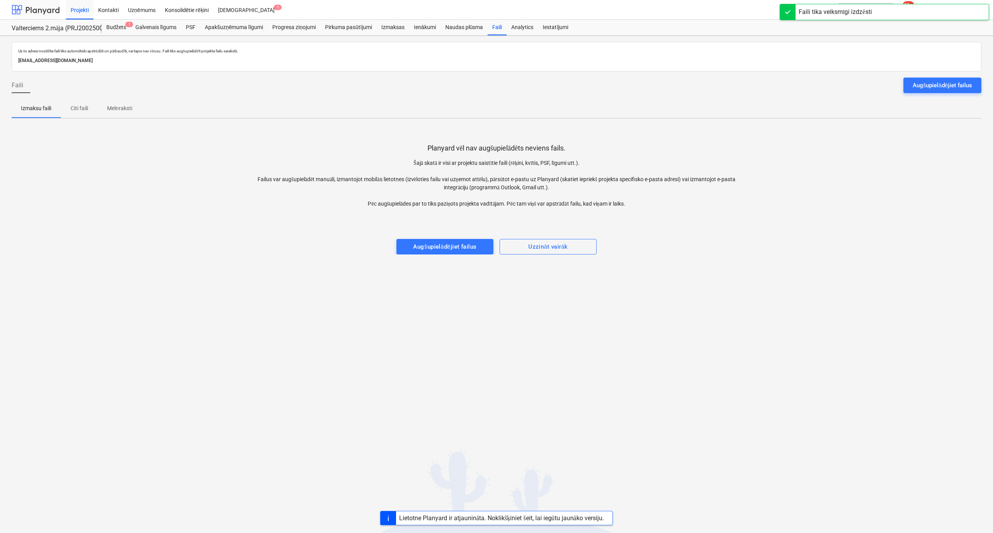
click at [32, 8] on div at bounding box center [36, 9] width 48 height 19
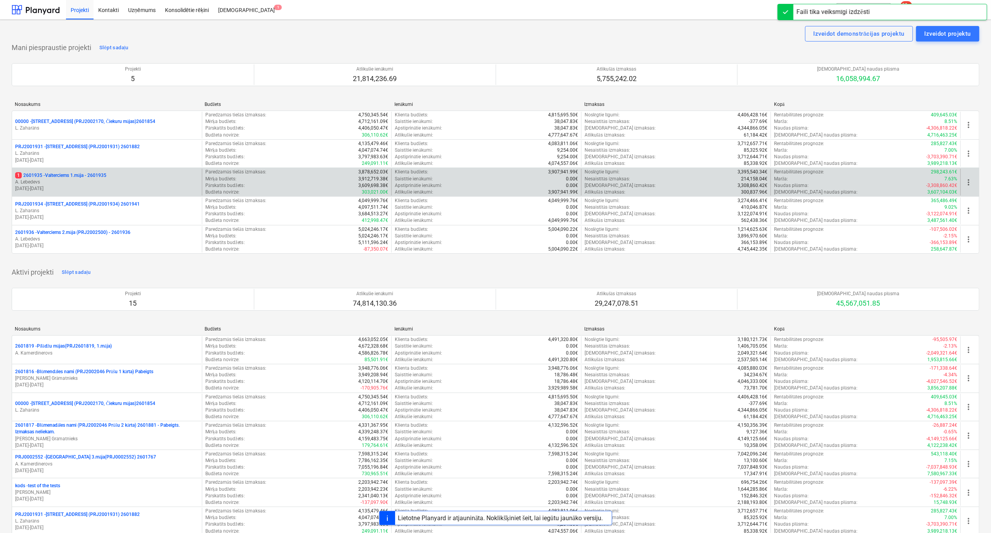
click at [70, 174] on p "1 2601935 - Valterciems 1.māja - 2601935" at bounding box center [60, 175] width 91 height 7
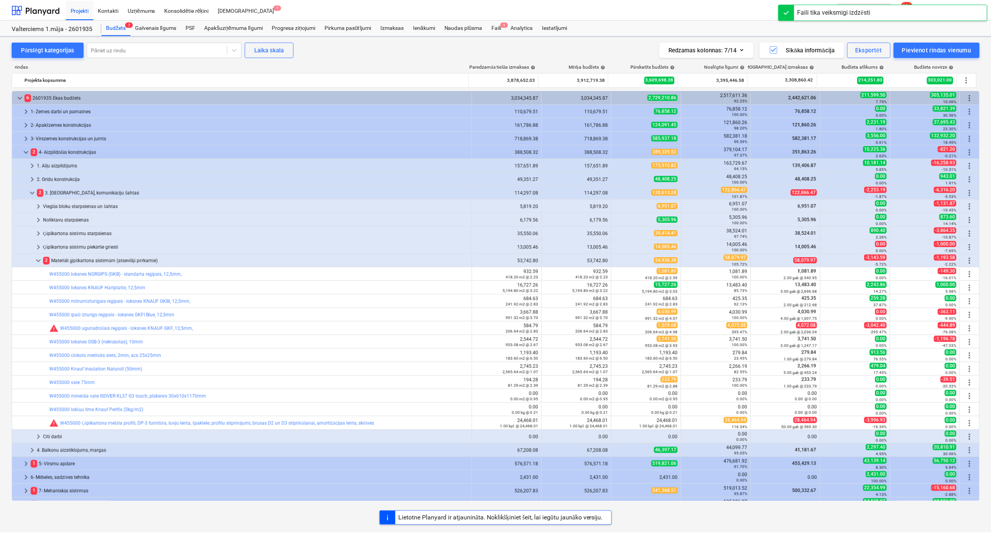
scroll to position [103, 0]
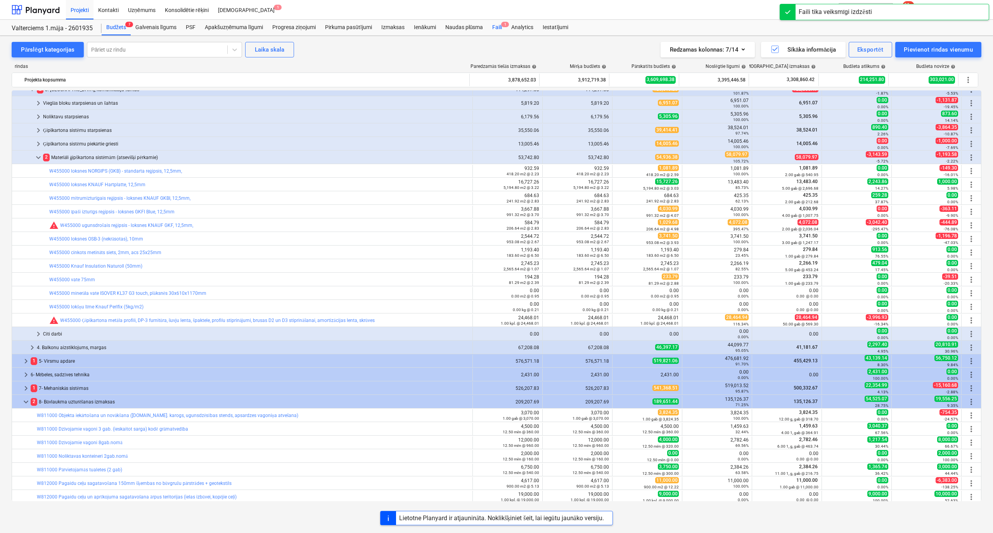
click at [493, 28] on div "Faili 1" at bounding box center [497, 28] width 19 height 16
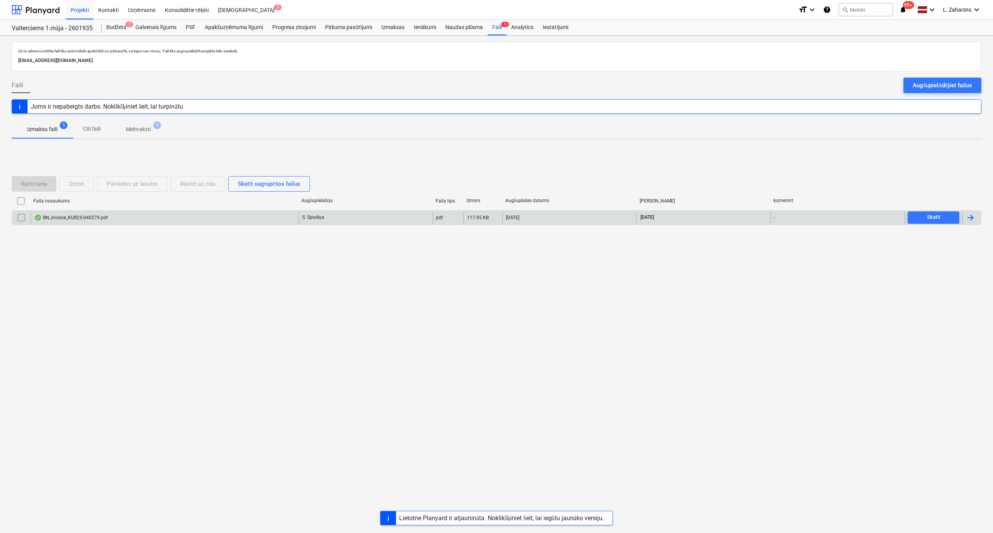
click at [68, 220] on div "BN_invoice_KUR25-040279.pdf" at bounding box center [71, 218] width 74 height 6
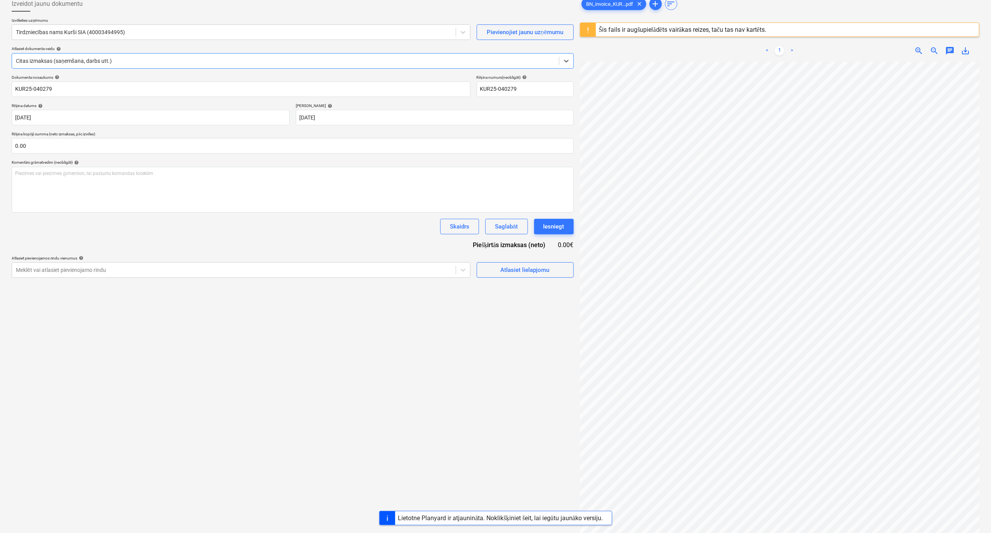
scroll to position [92, 0]
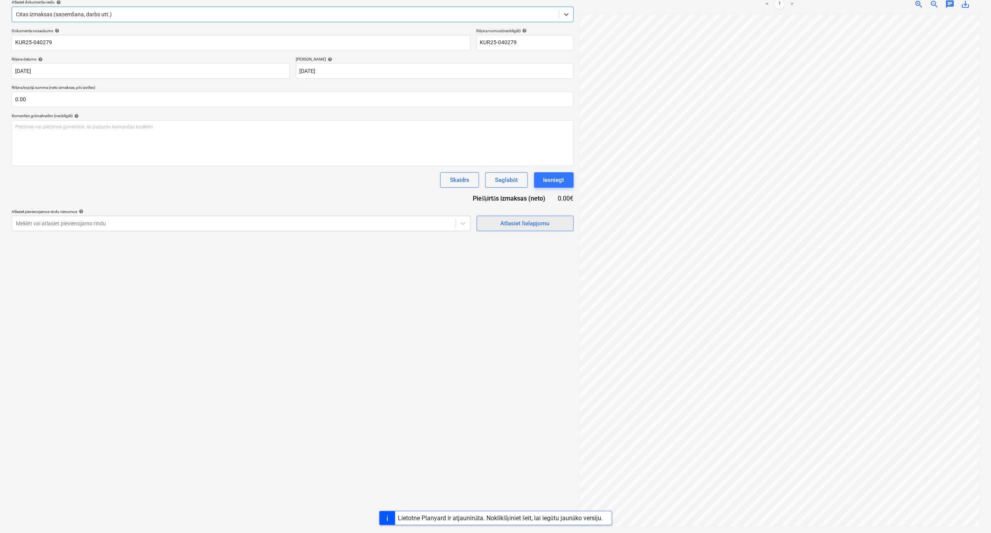
click at [507, 226] on div "Atlasiet lielapjomu" at bounding box center [525, 223] width 49 height 10
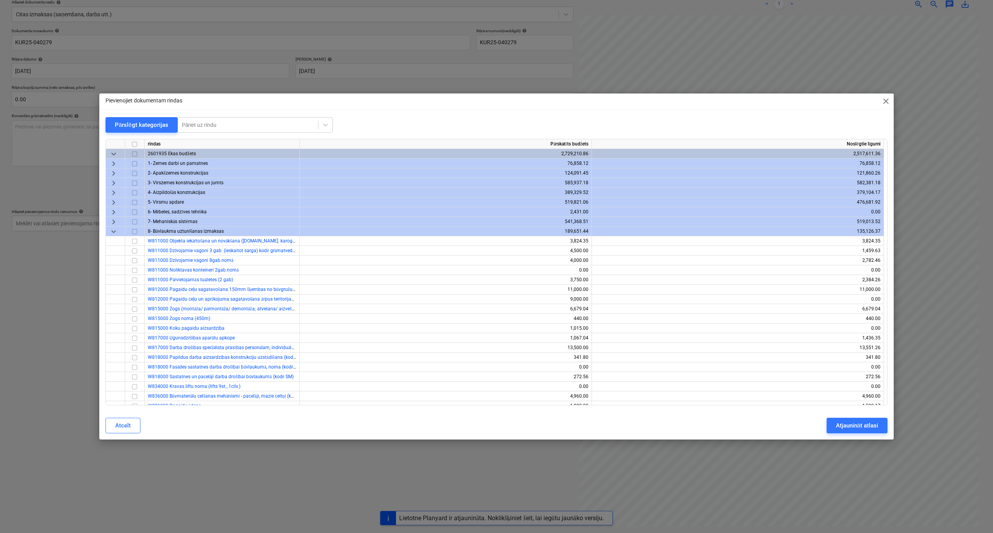
click at [115, 171] on span "keyboard_arrow_right" at bounding box center [113, 173] width 9 height 9
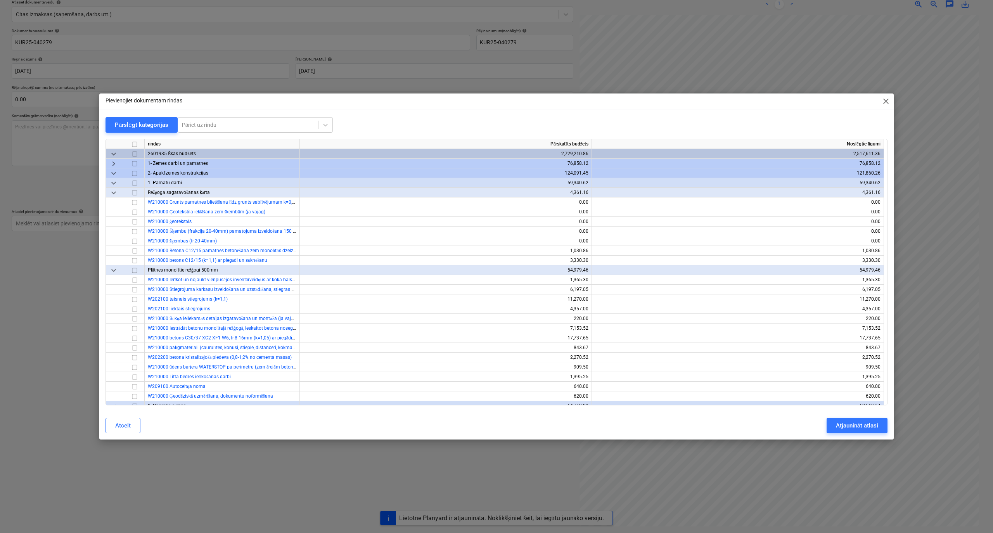
click at [113, 183] on span "keyboard_arrow_down" at bounding box center [113, 182] width 9 height 9
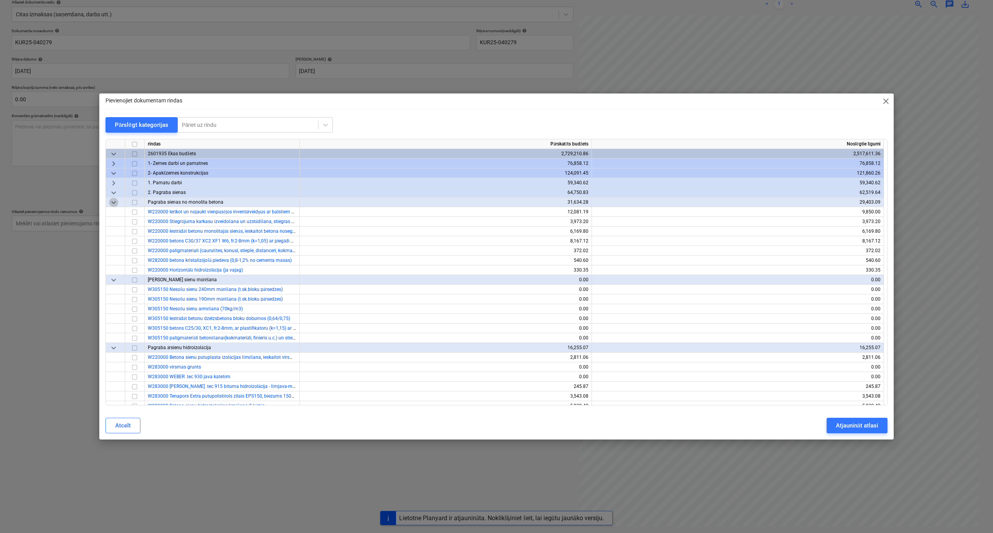
click at [114, 204] on span "keyboard_arrow_down" at bounding box center [113, 202] width 9 height 9
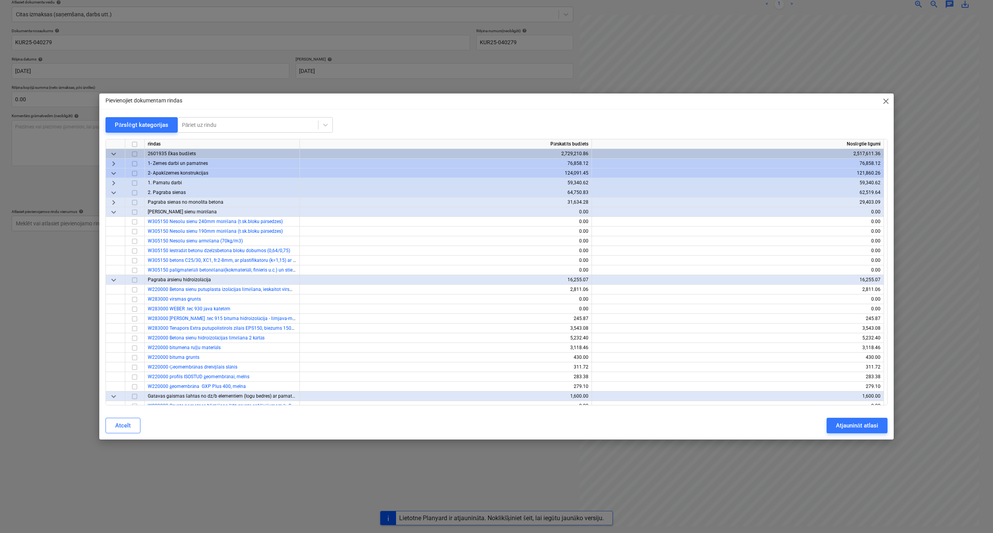
click at [115, 211] on span "keyboard_arrow_down" at bounding box center [113, 212] width 9 height 9
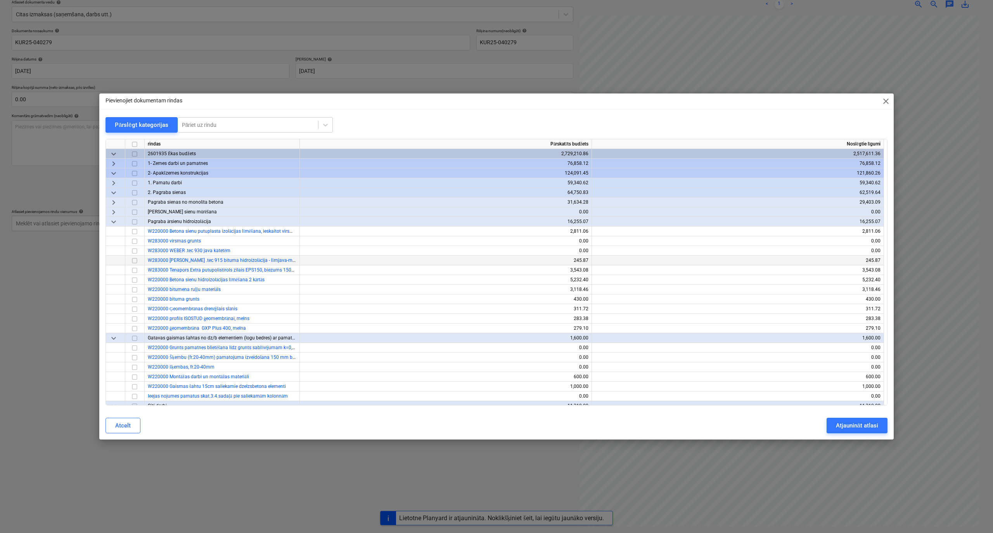
click at [137, 262] on input "checkbox" at bounding box center [134, 260] width 9 height 9
click at [842, 421] on div "Atjaunināt atlasi" at bounding box center [857, 426] width 42 height 10
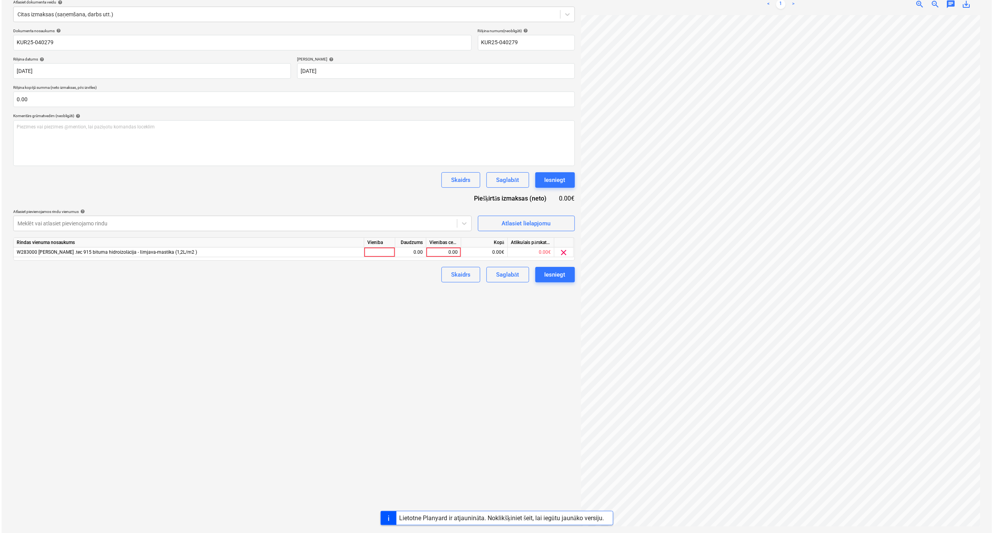
scroll to position [60, 93]
click at [438, 253] on div "0.00" at bounding box center [442, 253] width 28 height 10
type input "323.81"
click at [446, 252] on input "323.81" at bounding box center [442, 252] width 35 height 9
click at [447, 252] on input "323.81" at bounding box center [442, 252] width 35 height 9
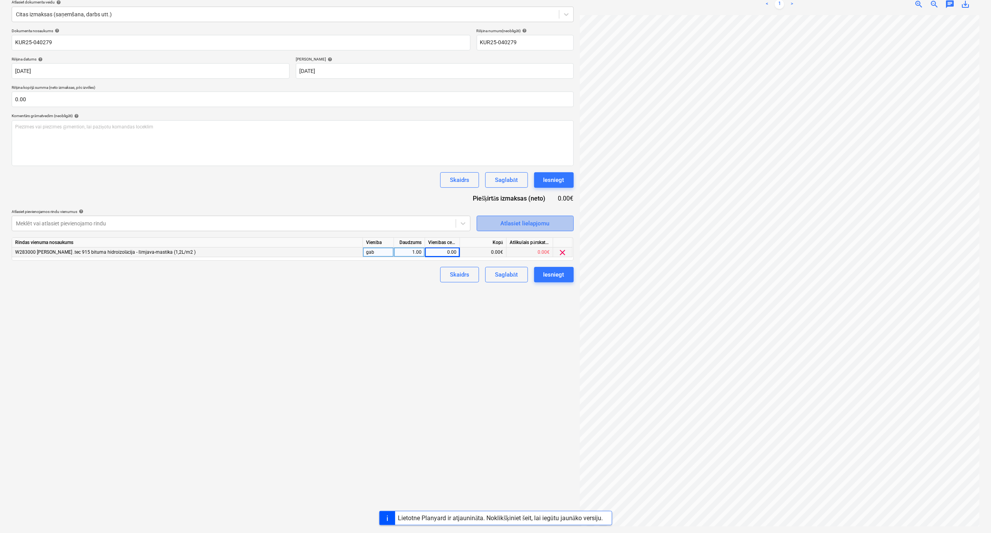
click at [499, 227] on span "Atlasiet lielapjomu" at bounding box center [525, 223] width 78 height 10
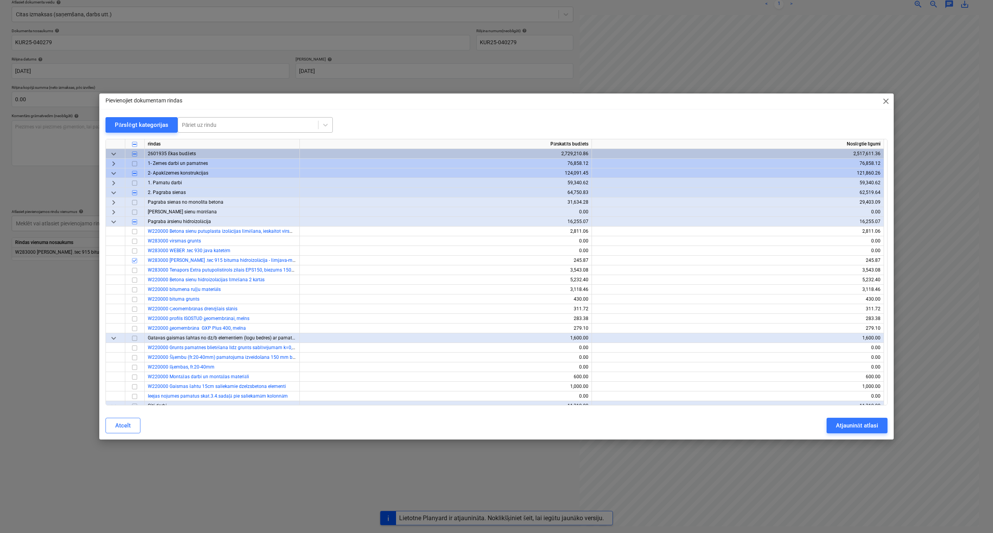
click at [217, 123] on div at bounding box center [248, 125] width 132 height 8
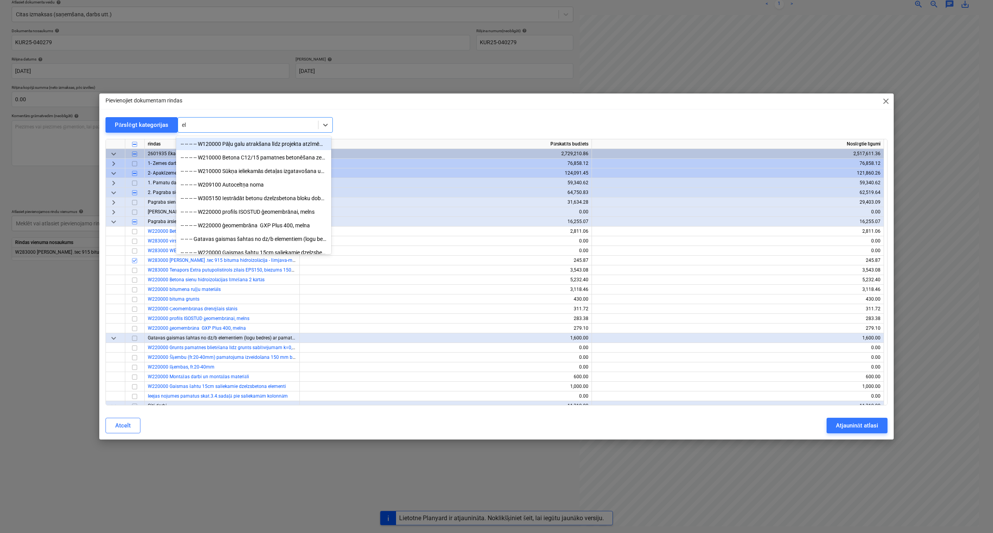
type input "elt"
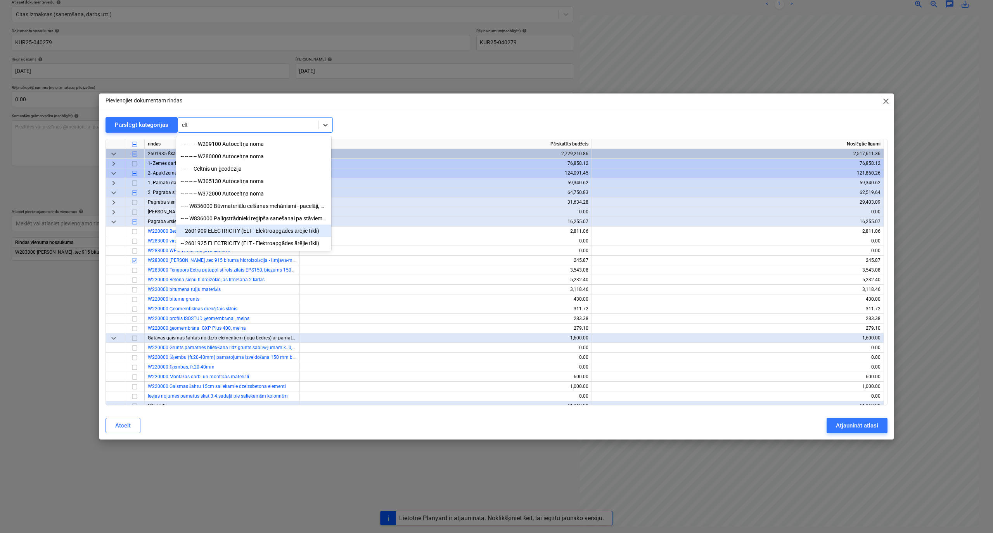
click at [241, 230] on div "-- 2601909 ELECTRICITY (ELT - Elektroapgādes ārējie tīkli)" at bounding box center [253, 231] width 155 height 12
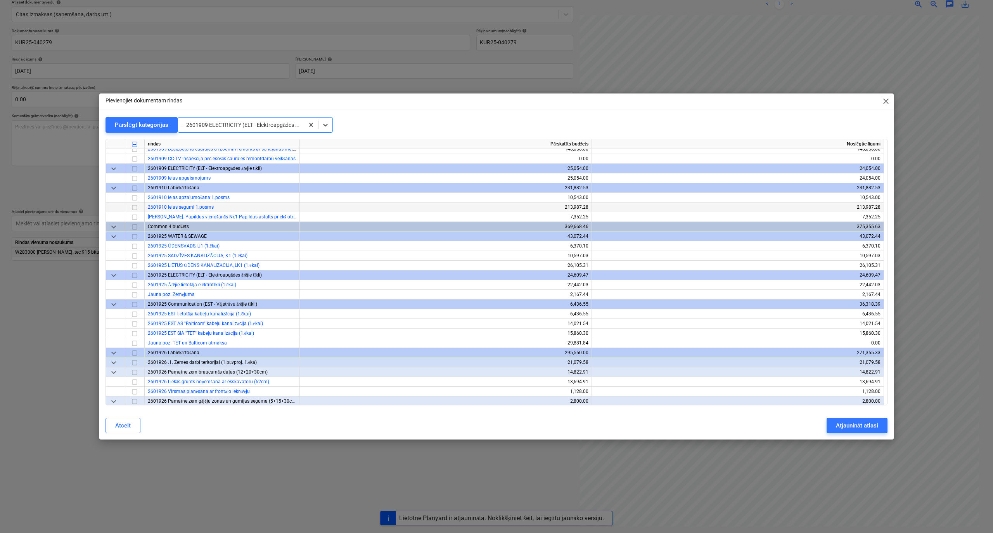
scroll to position [7401, 0]
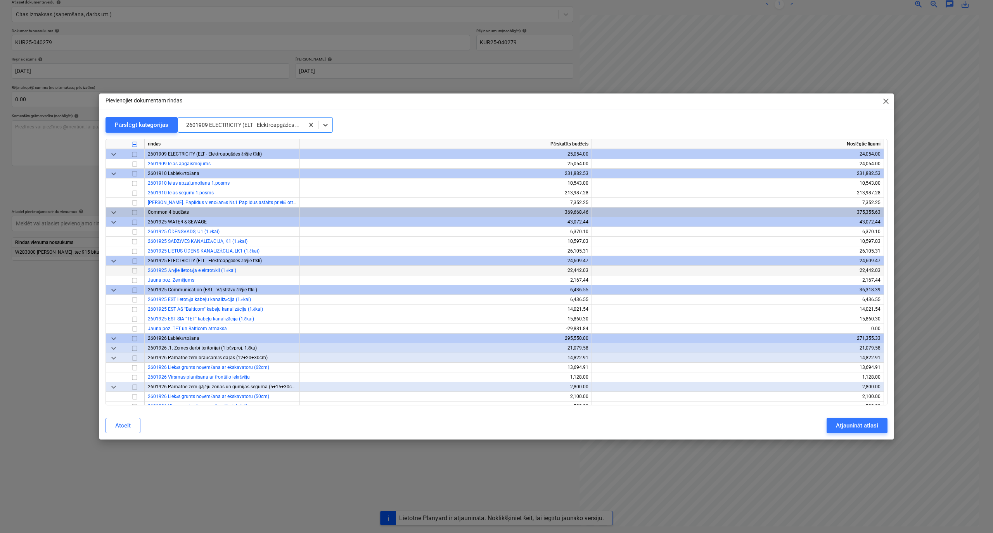
click at [135, 272] on input "checkbox" at bounding box center [134, 270] width 9 height 9
click at [854, 424] on div "Atjaunināt atlasi" at bounding box center [857, 426] width 42 height 10
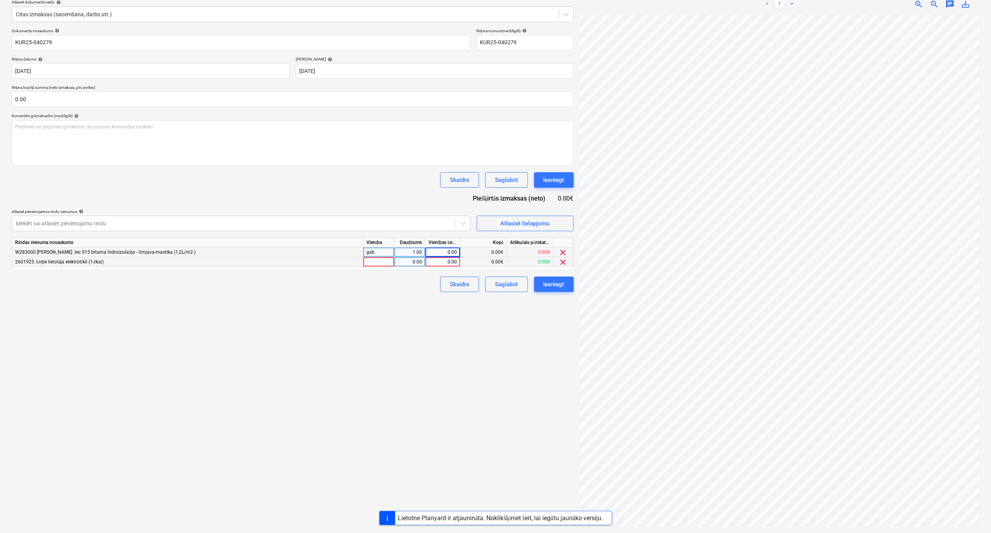
click at [444, 264] on div "0.00" at bounding box center [442, 262] width 28 height 10
type input "323.81"
click at [562, 251] on span "clear" at bounding box center [562, 252] width 9 height 9
click at [553, 274] on div "Iesniegt" at bounding box center [553, 275] width 21 height 10
